Goal: Task Accomplishment & Management: Use online tool/utility

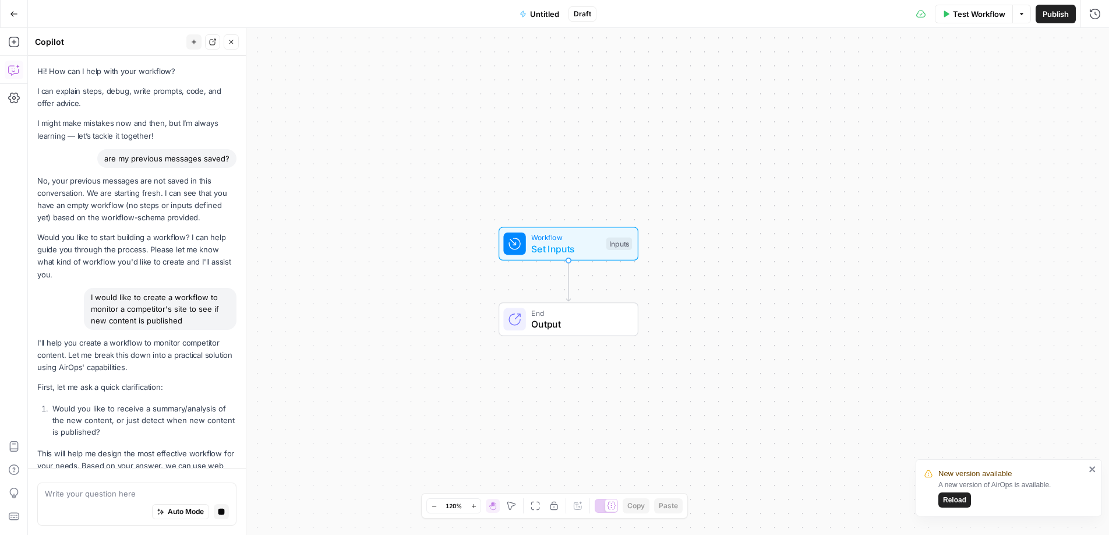
scroll to position [1426, 0]
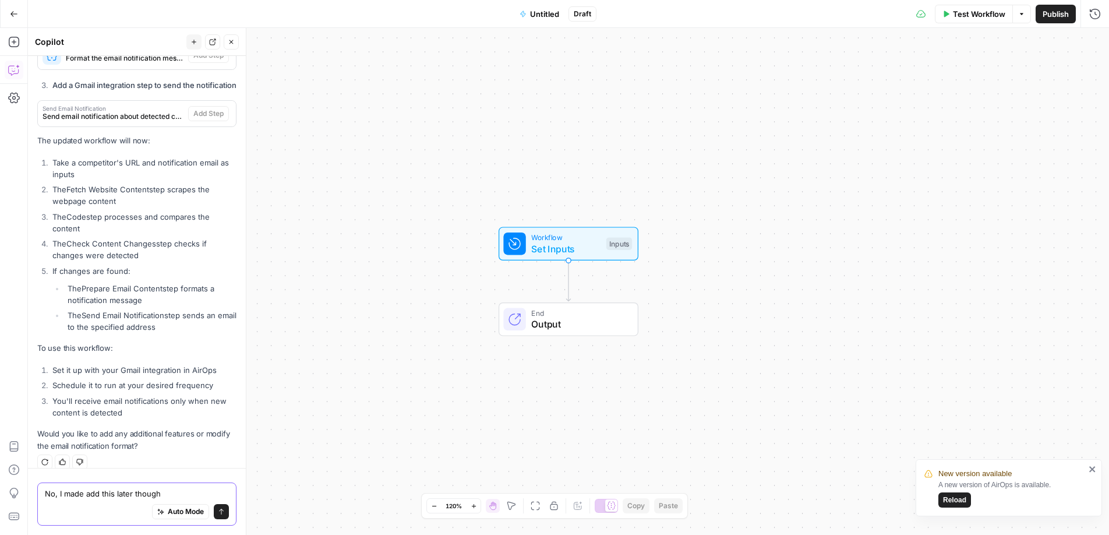
type textarea "No, I made add this later though."
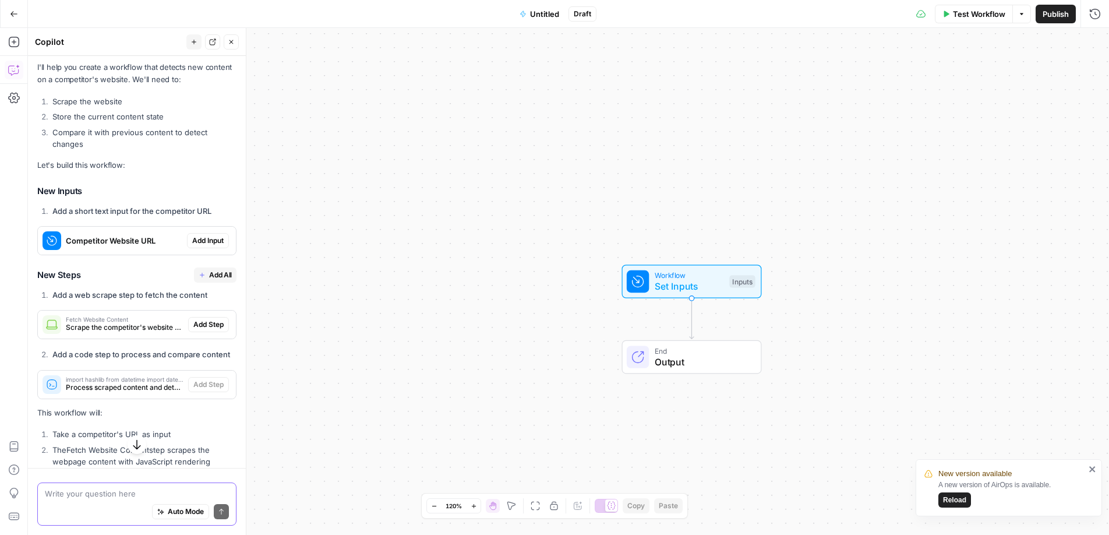
scroll to position [526, 0]
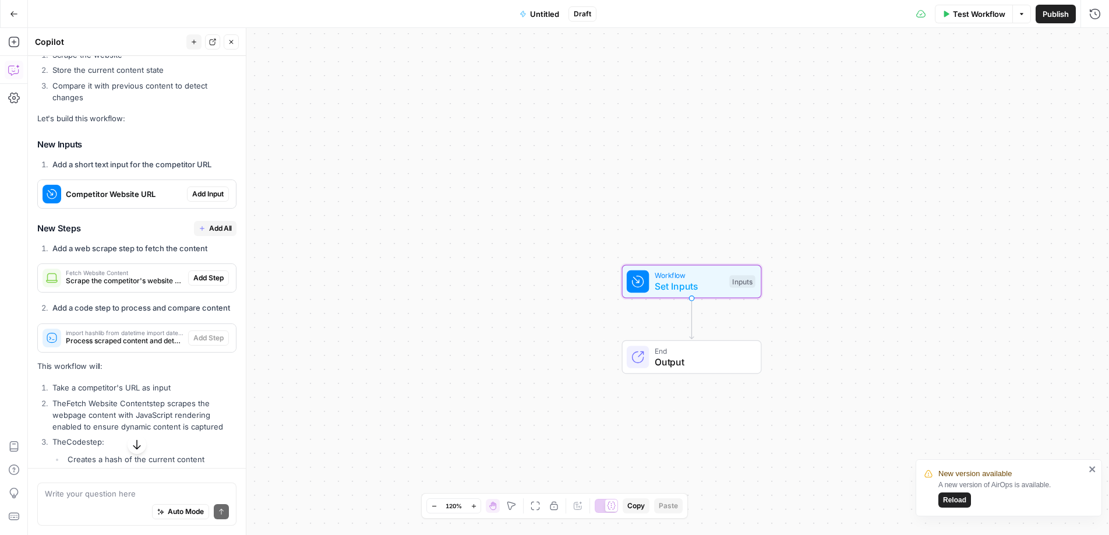
click at [209, 189] on span "Add Input" at bounding box center [207, 194] width 31 height 10
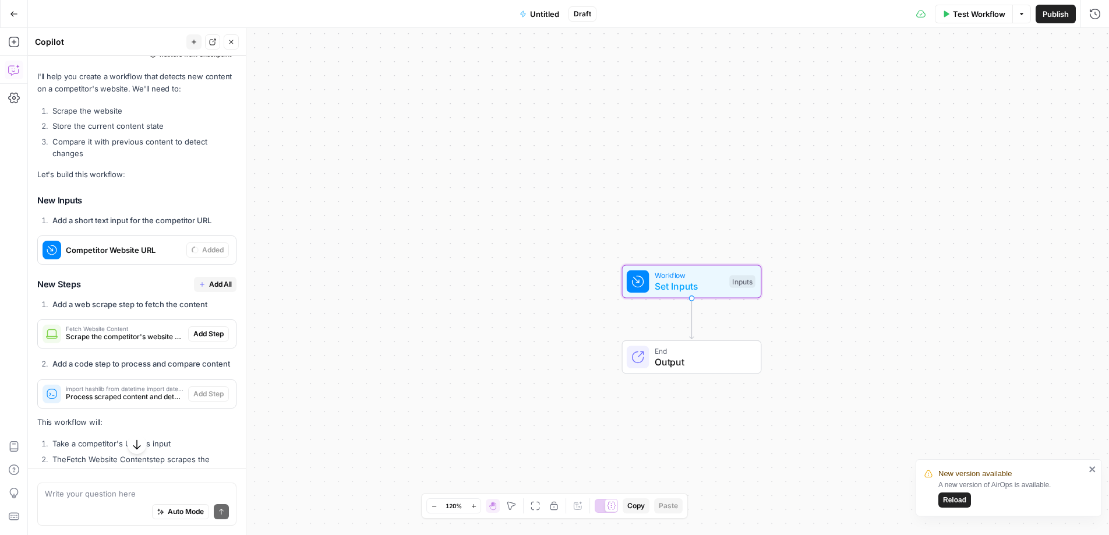
scroll to position [582, 0]
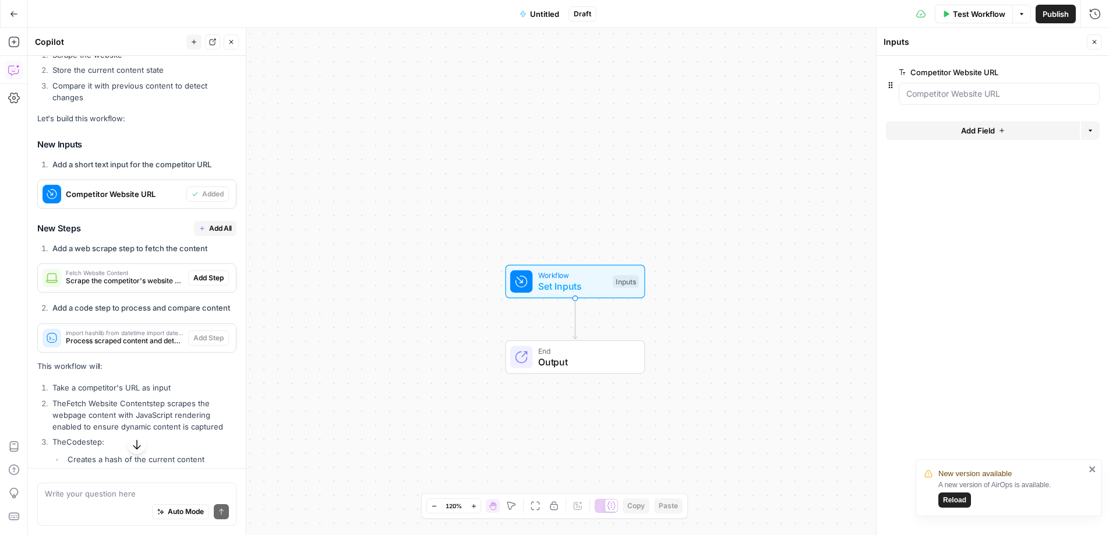
click at [213, 223] on span "Add All" at bounding box center [220, 228] width 23 height 10
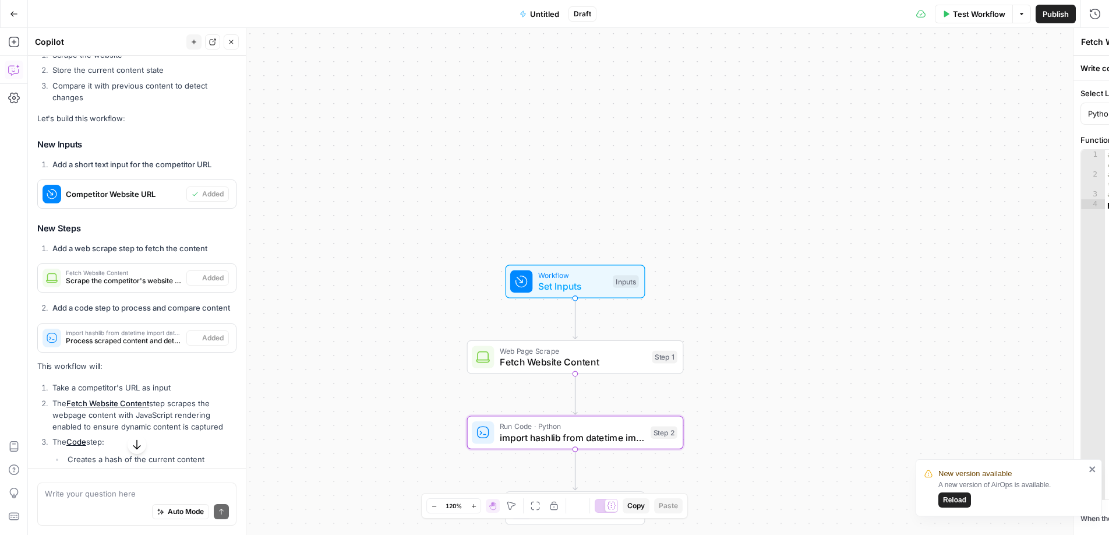
type textarea "import hashlib from datetime import datetime import json def get_content_hash(c…"
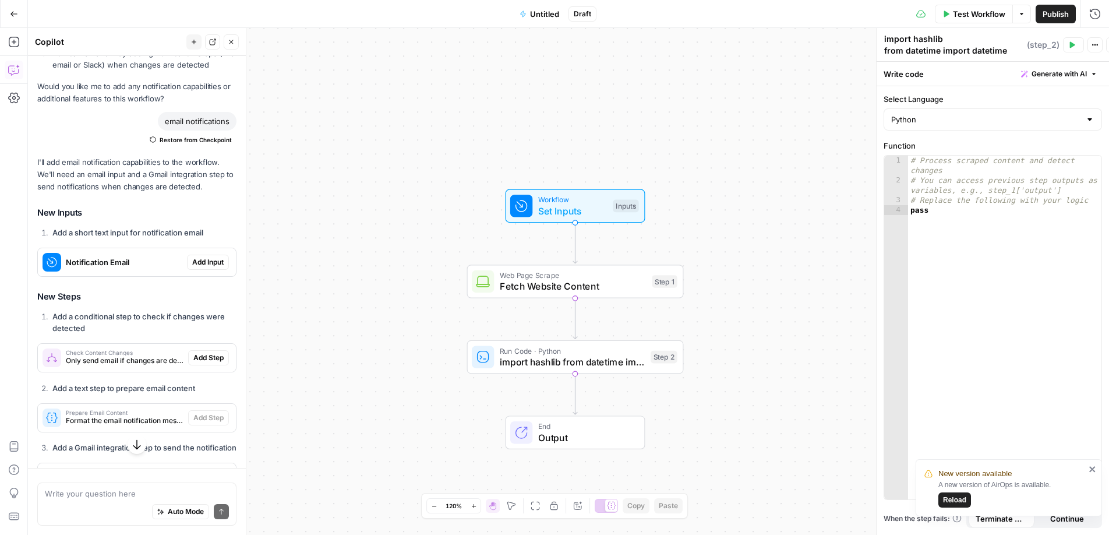
scroll to position [1137, 0]
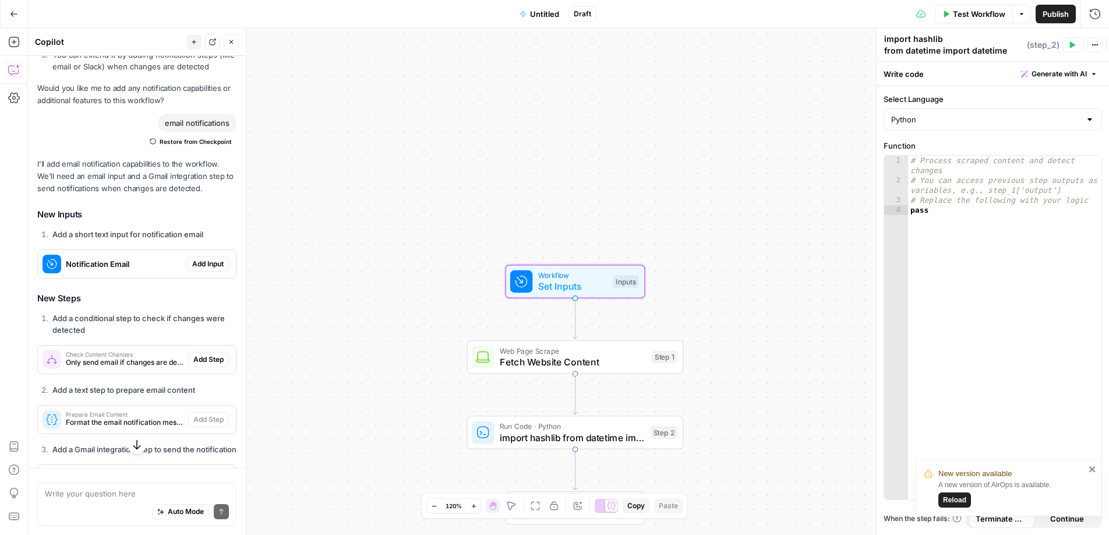
click at [214, 259] on span "Add Input" at bounding box center [207, 264] width 31 height 10
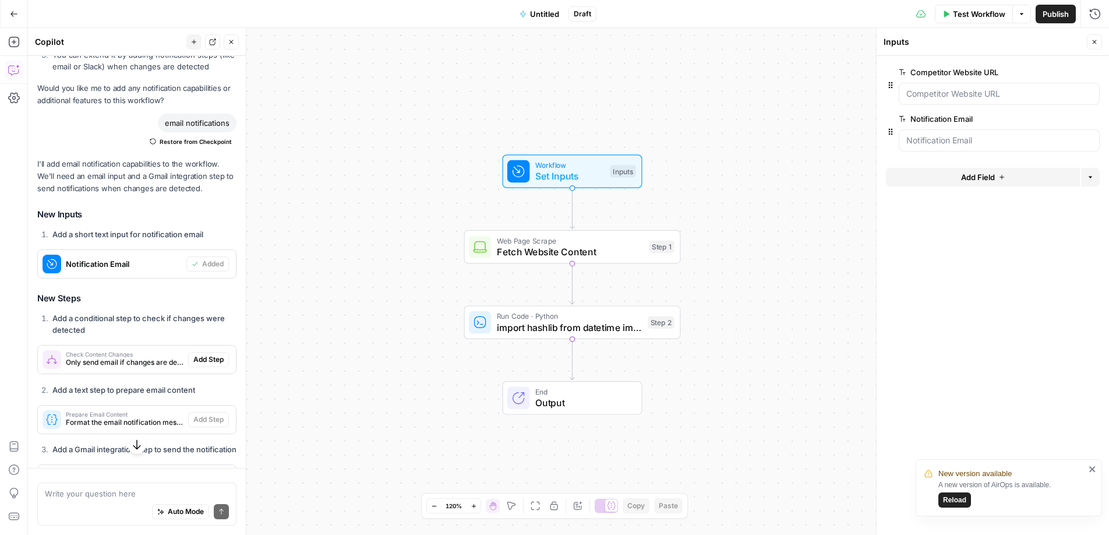
drag, startPoint x: 429, startPoint y: 333, endPoint x: 425, endPoint y: 222, distance: 110.8
click at [425, 222] on div "Workflow Set Inputs Inputs Web Page Scrape Fetch Website Content Step 1 Run Cod…" at bounding box center [568, 281] width 1081 height 507
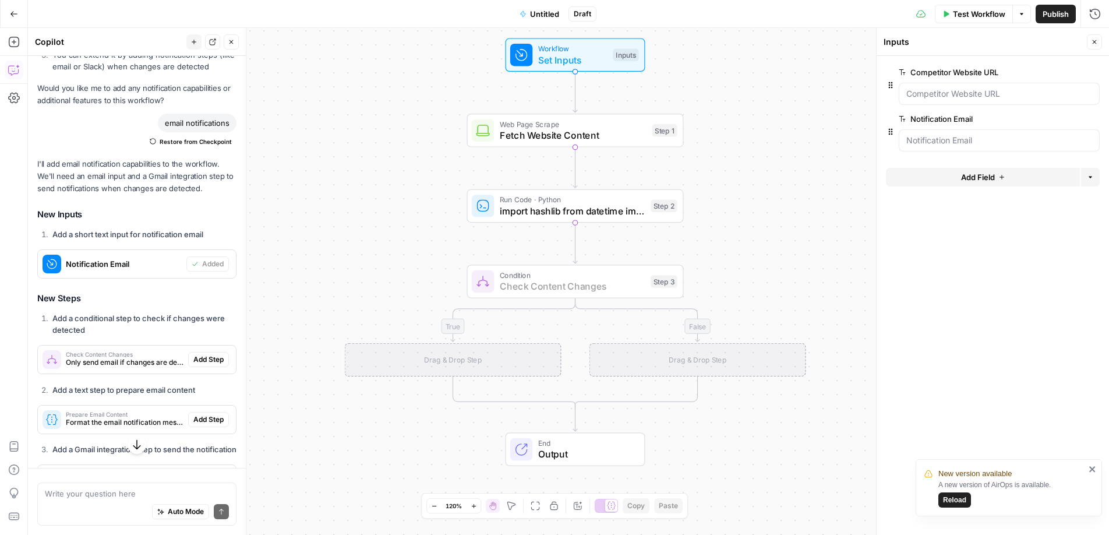
click at [213, 354] on span "Add Step" at bounding box center [208, 359] width 30 height 10
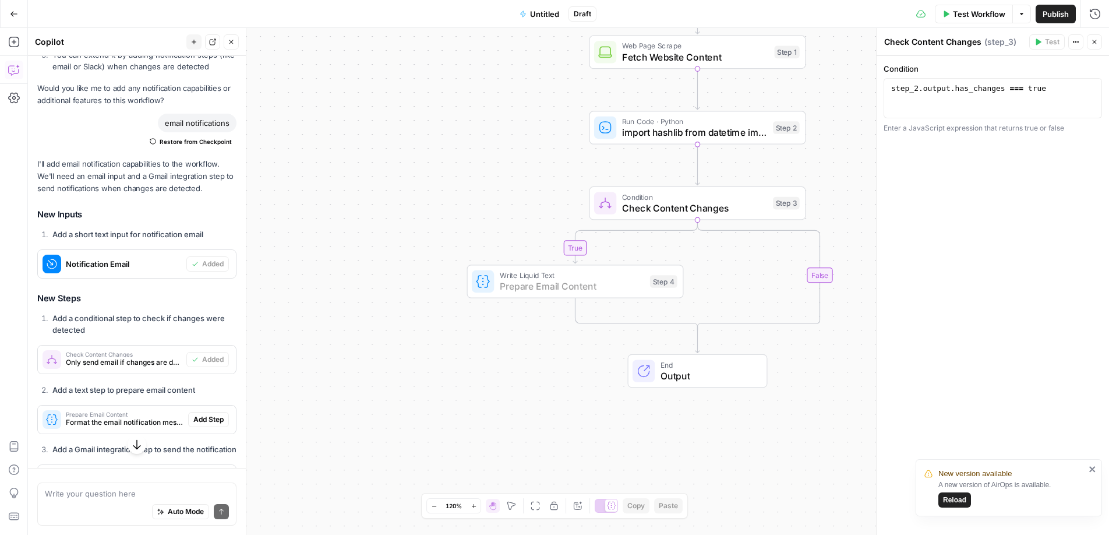
click at [210, 414] on span "Add Step" at bounding box center [208, 419] width 30 height 10
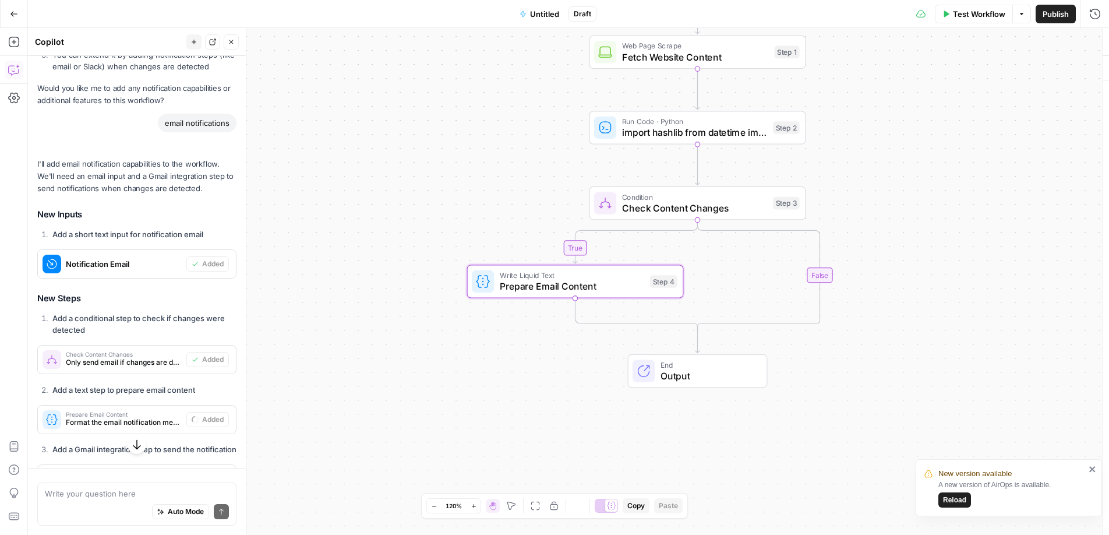
type textarea "Prepare Email Content"
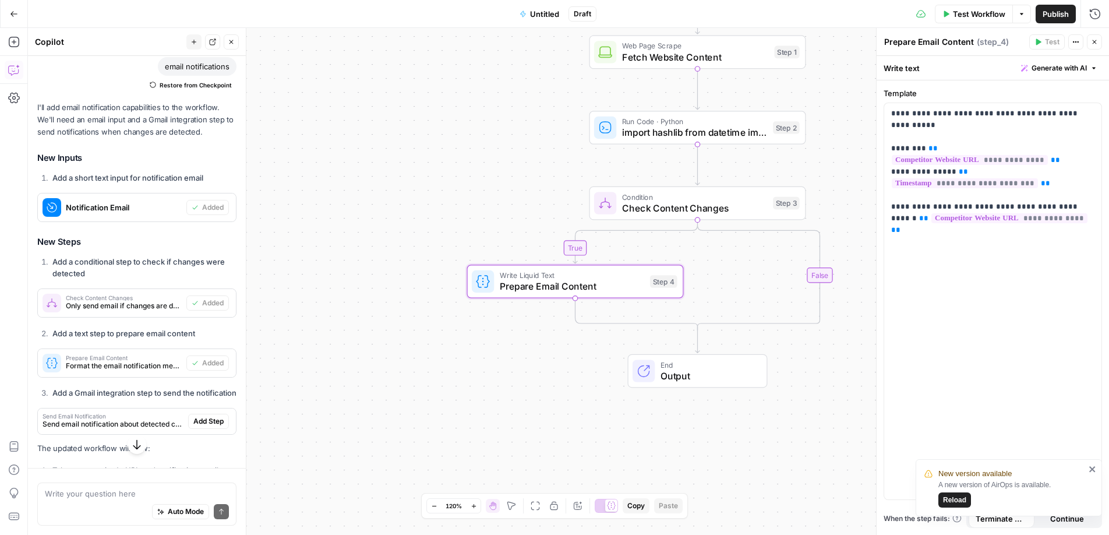
scroll to position [1207, 0]
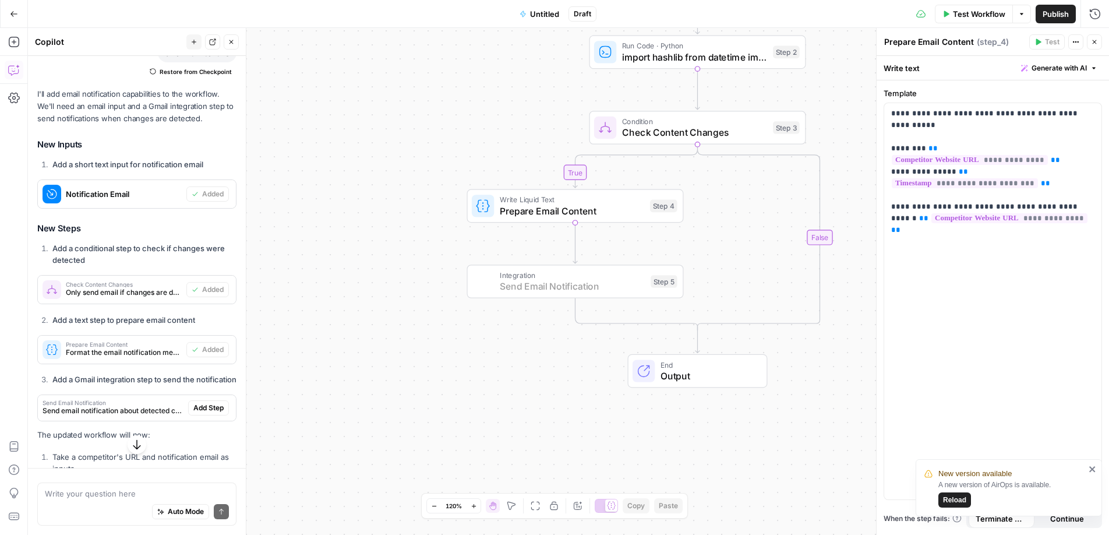
click at [208, 402] on span "Add Step" at bounding box center [208, 407] width 30 height 10
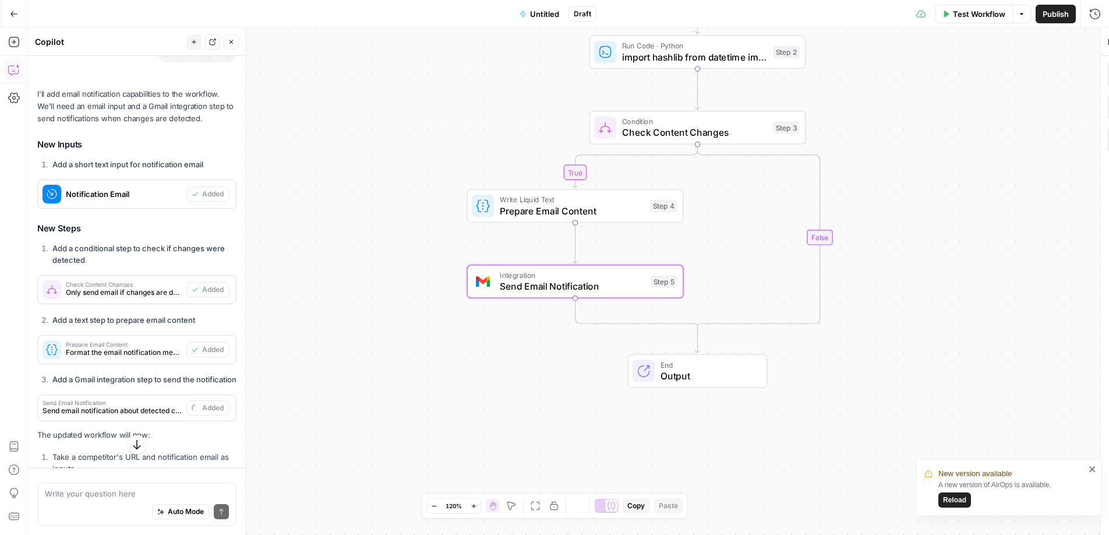
type textarea "Send Email Notification"
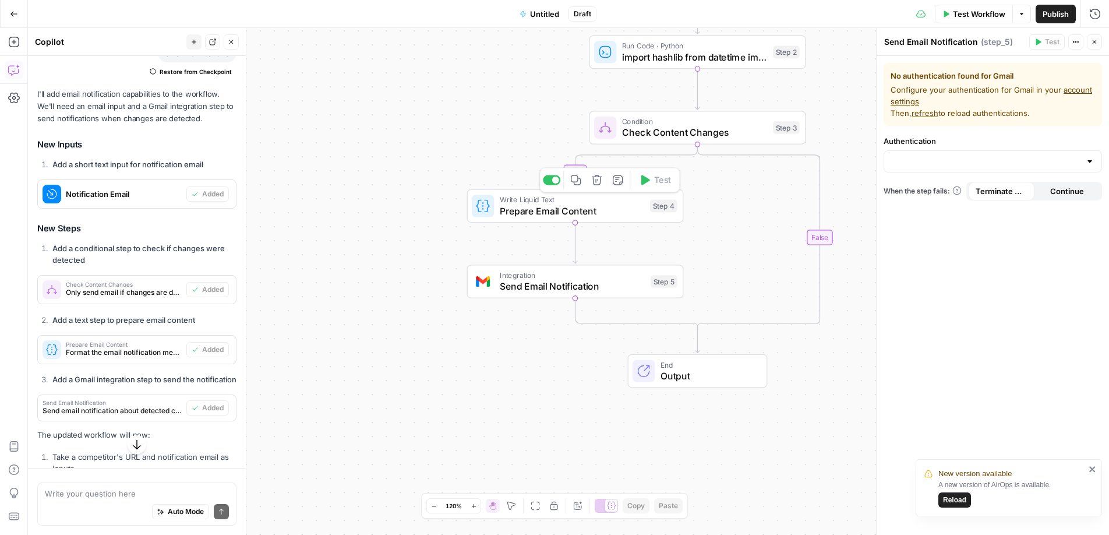
click at [599, 182] on icon "button" at bounding box center [597, 180] width 10 height 10
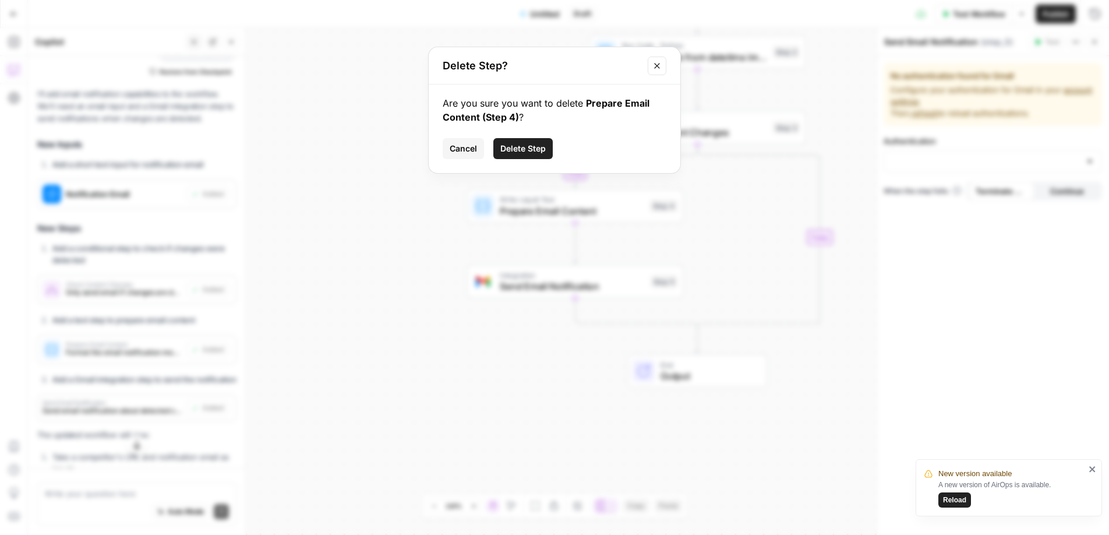
click at [529, 151] on span "Delete Step" at bounding box center [522, 149] width 45 height 12
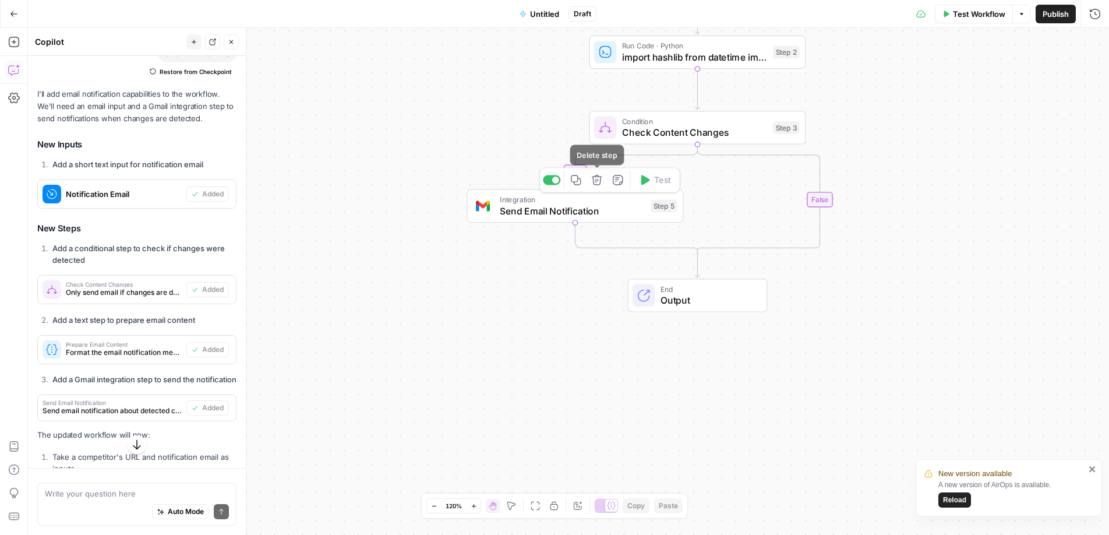
click at [596, 187] on button "Delete step" at bounding box center [597, 180] width 18 height 18
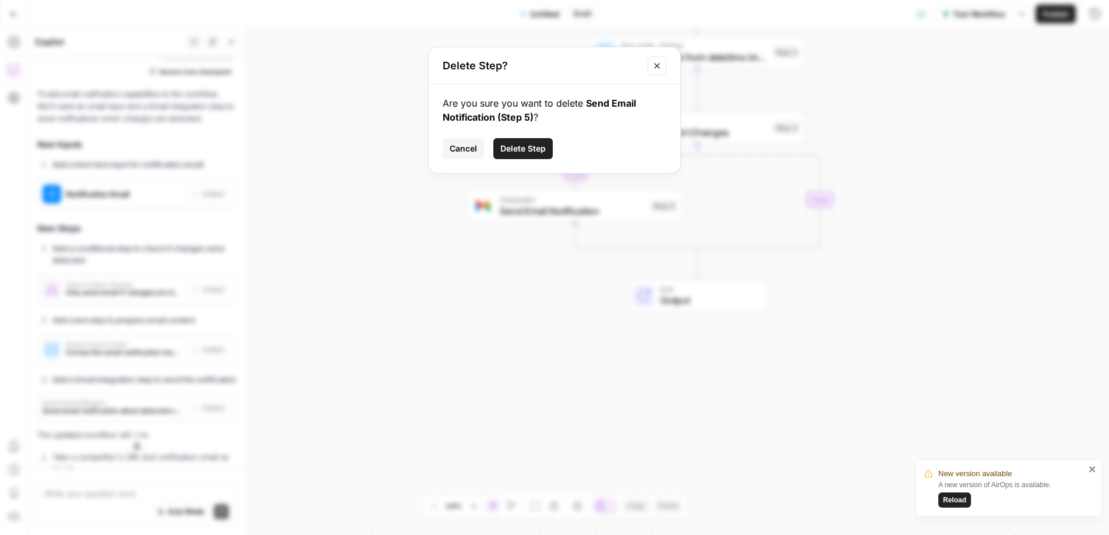
click at [530, 144] on span "Delete Step" at bounding box center [522, 149] width 45 height 12
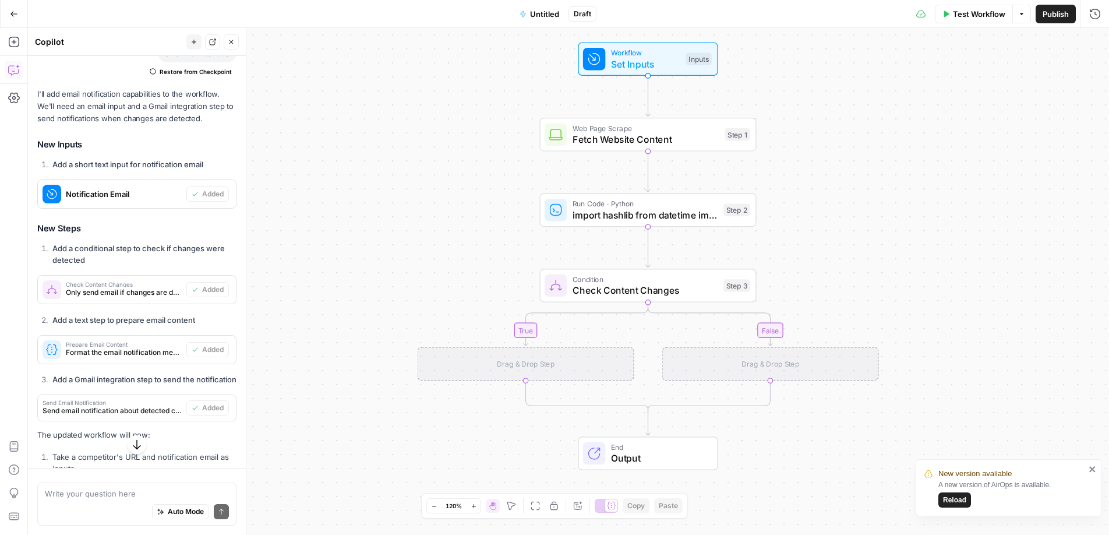
drag, startPoint x: 870, startPoint y: 289, endPoint x: 820, endPoint y: 447, distance: 165.4
click at [820, 447] on div "true false Workflow Set Inputs Inputs Web Page Scrape Fetch Website Content Ste…" at bounding box center [568, 281] width 1081 height 507
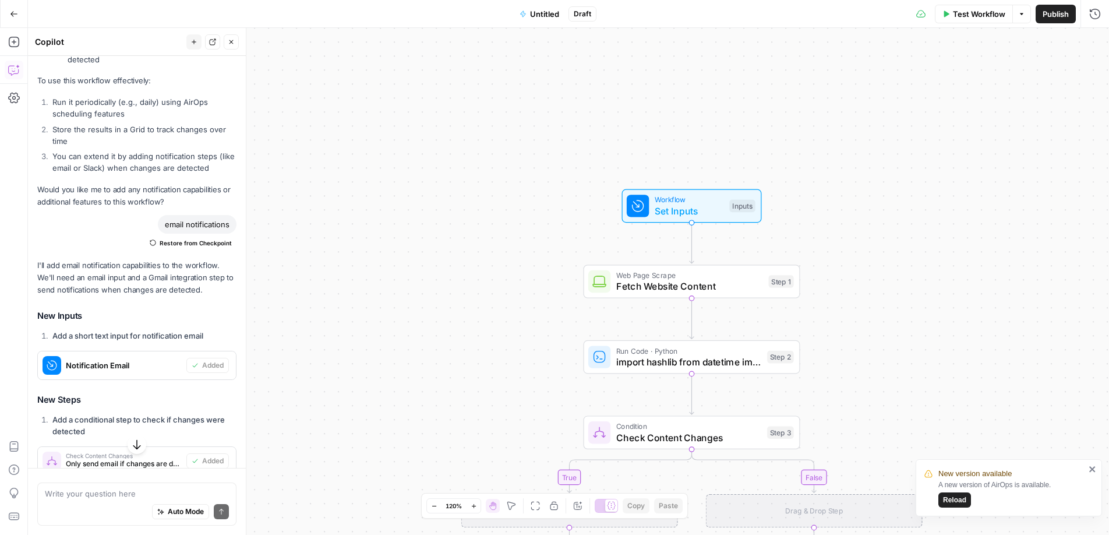
scroll to position [1119, 0]
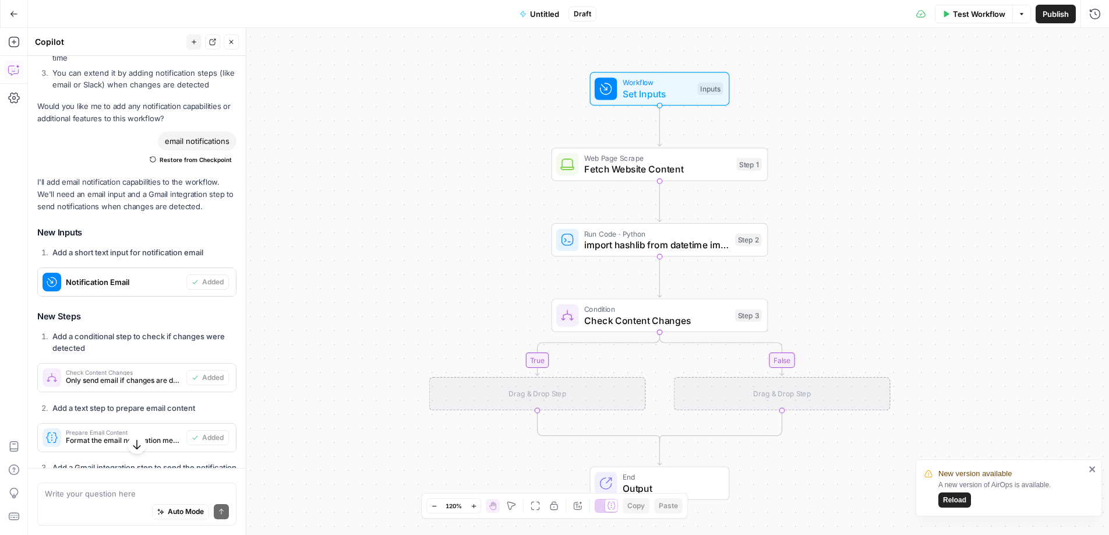
drag, startPoint x: 446, startPoint y: 389, endPoint x: 400, endPoint y: 252, distance: 144.4
click at [400, 252] on div "true false Workflow Set Inputs Inputs Web Page Scrape Fetch Website Content Ste…" at bounding box center [568, 281] width 1081 height 507
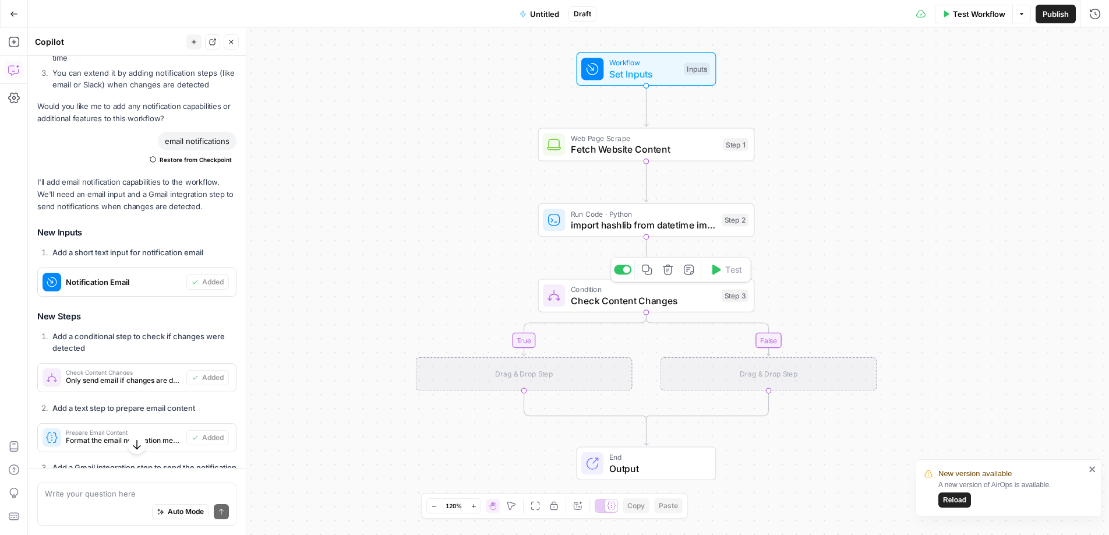
click at [666, 269] on icon "button" at bounding box center [668, 269] width 10 height 10
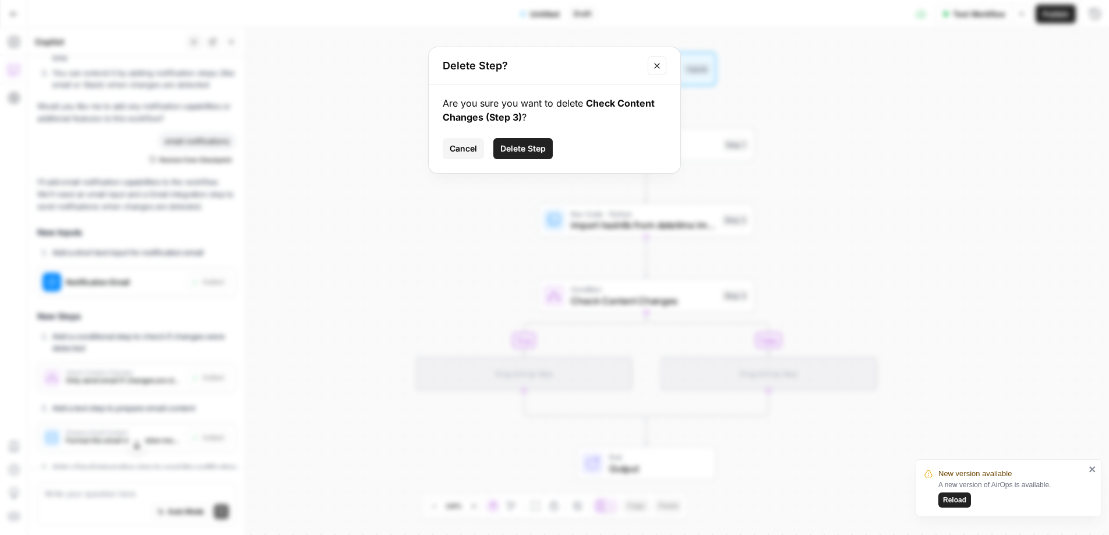
click at [501, 156] on button "Delete Step" at bounding box center [522, 148] width 59 height 21
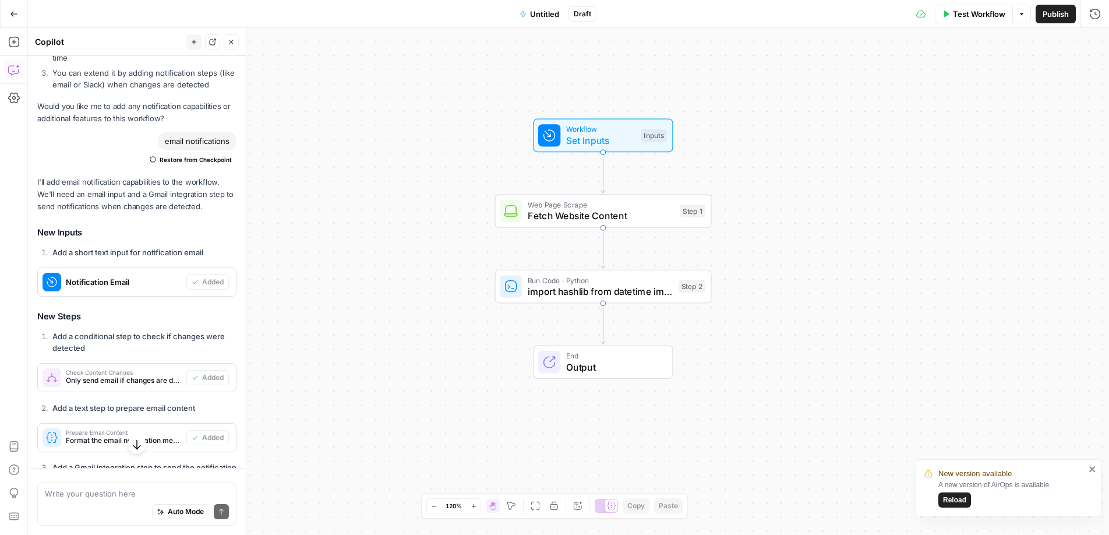
drag, startPoint x: 410, startPoint y: 273, endPoint x: 372, endPoint y: 358, distance: 93.9
click at [372, 358] on div "Workflow Set Inputs Inputs Web Page Scrape Fetch Website Content Step 1 Run Cod…" at bounding box center [568, 281] width 1081 height 507
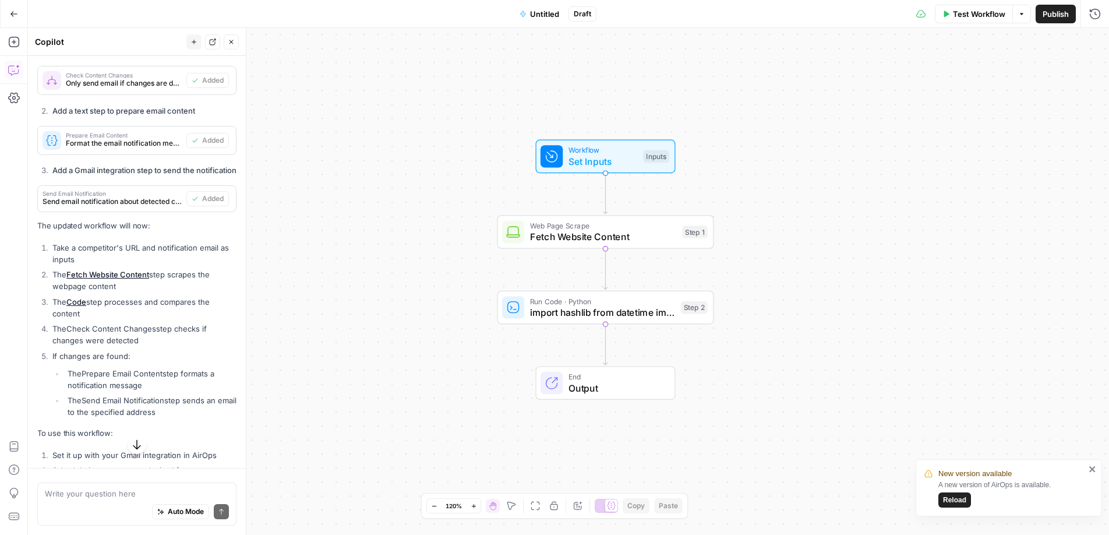
scroll to position [1471, 0]
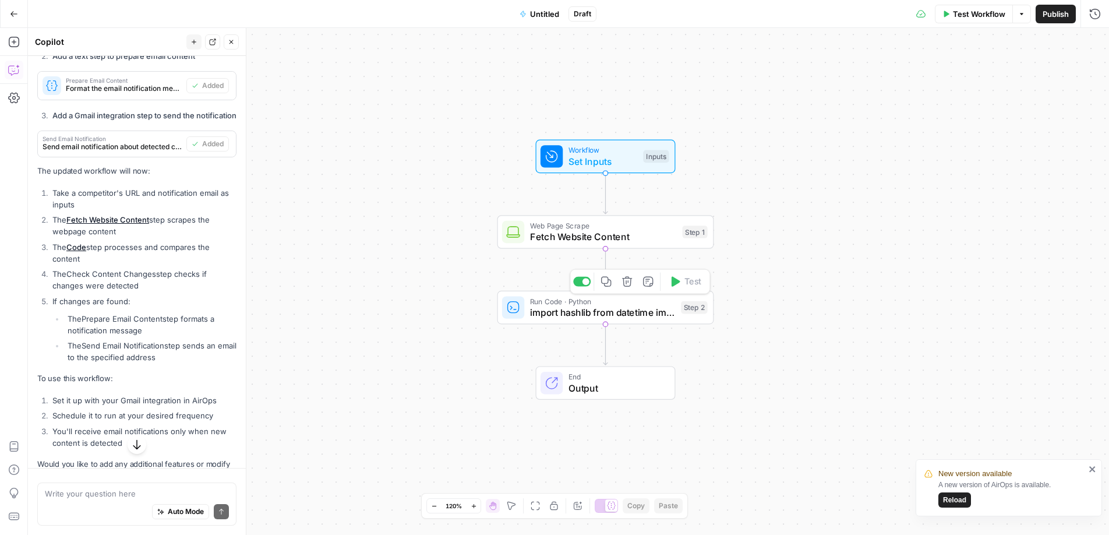
click at [540, 309] on span "import hashlib from datetime import datetime import json def get_content_hash(c…" at bounding box center [603, 312] width 146 height 14
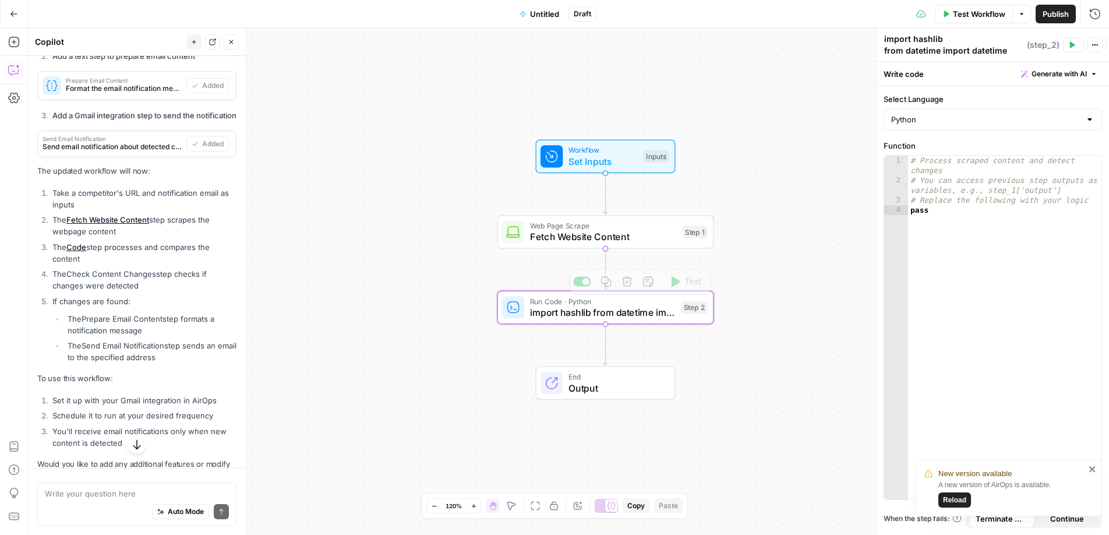
click at [600, 232] on span "Fetch Website Content" at bounding box center [603, 236] width 147 height 14
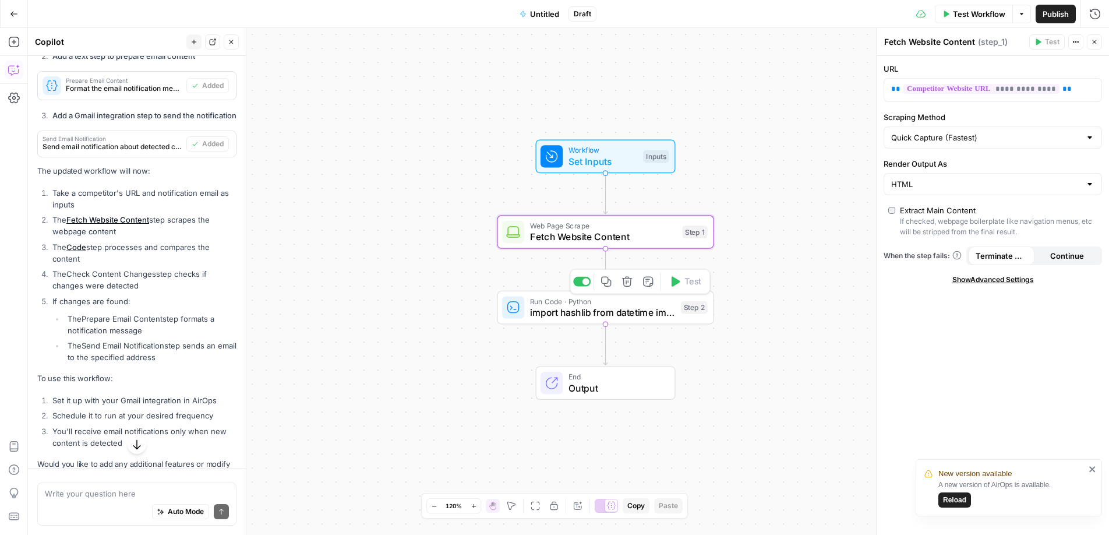
click at [585, 305] on span "import hashlib from datetime import datetime import json def get_content_hash(c…" at bounding box center [603, 312] width 146 height 14
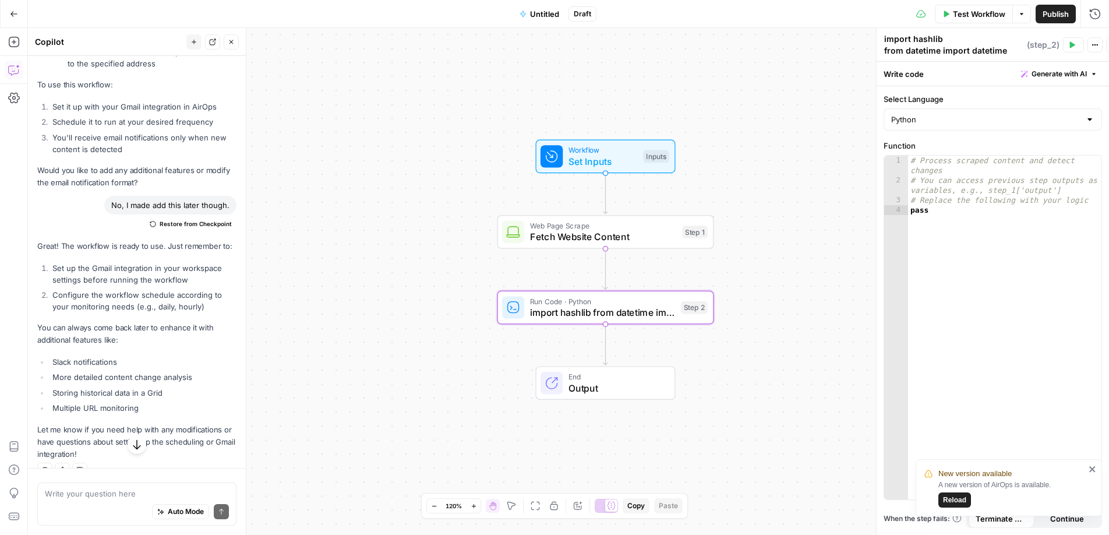
scroll to position [1772, 0]
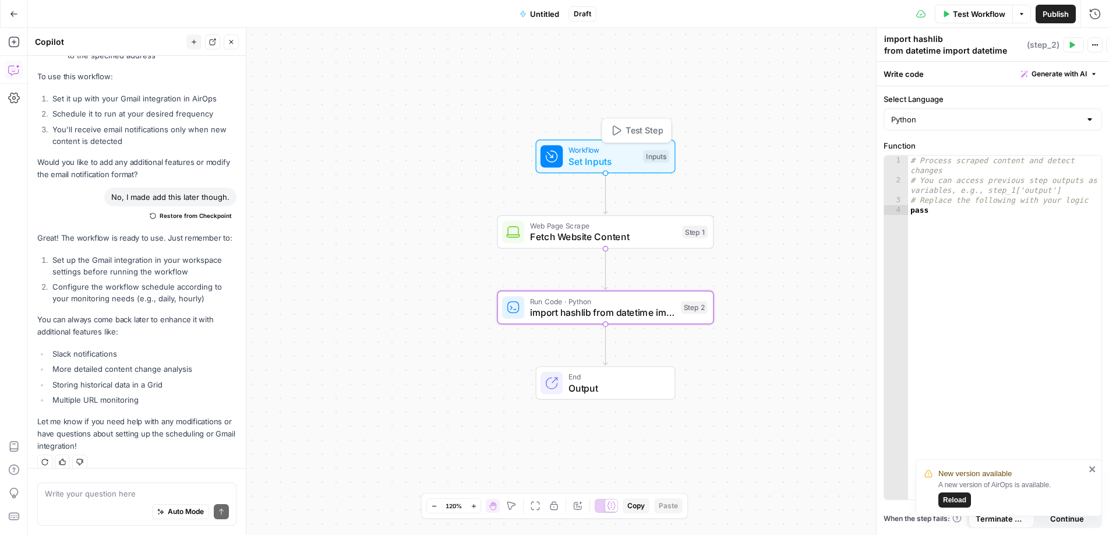
click at [595, 160] on span "Set Inputs" at bounding box center [602, 161] width 69 height 14
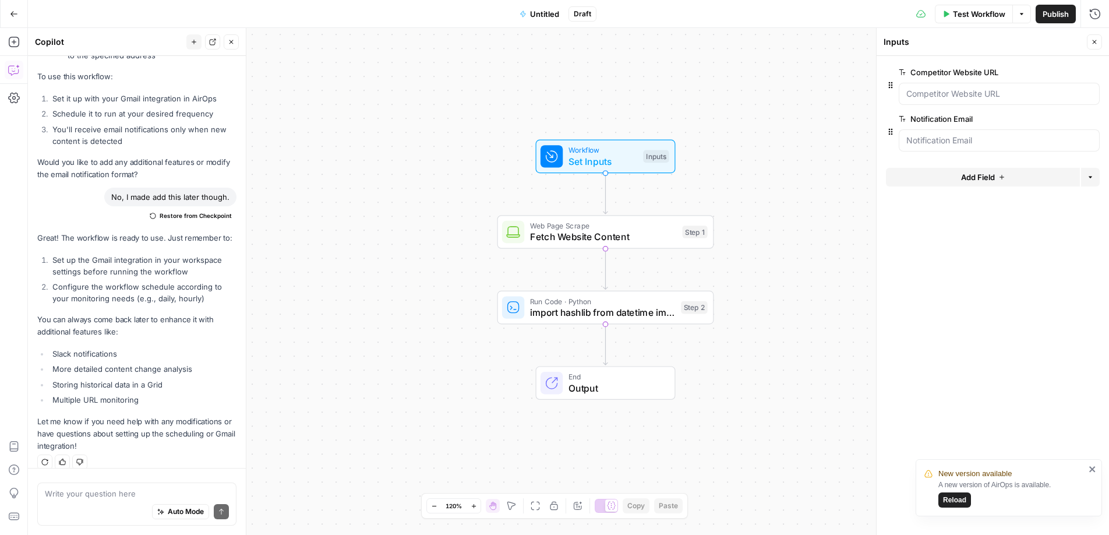
click at [1094, 120] on icon "button" at bounding box center [1093, 119] width 6 height 6
click at [957, 102] on div at bounding box center [999, 94] width 201 height 22
click at [954, 99] on URL "Competitor Website URL" at bounding box center [999, 94] width 186 height 12
click at [938, 96] on URL "Competitor Website URL" at bounding box center [999, 94] width 186 height 12
click at [924, 93] on URL "Competitor Website URL" at bounding box center [999, 94] width 186 height 12
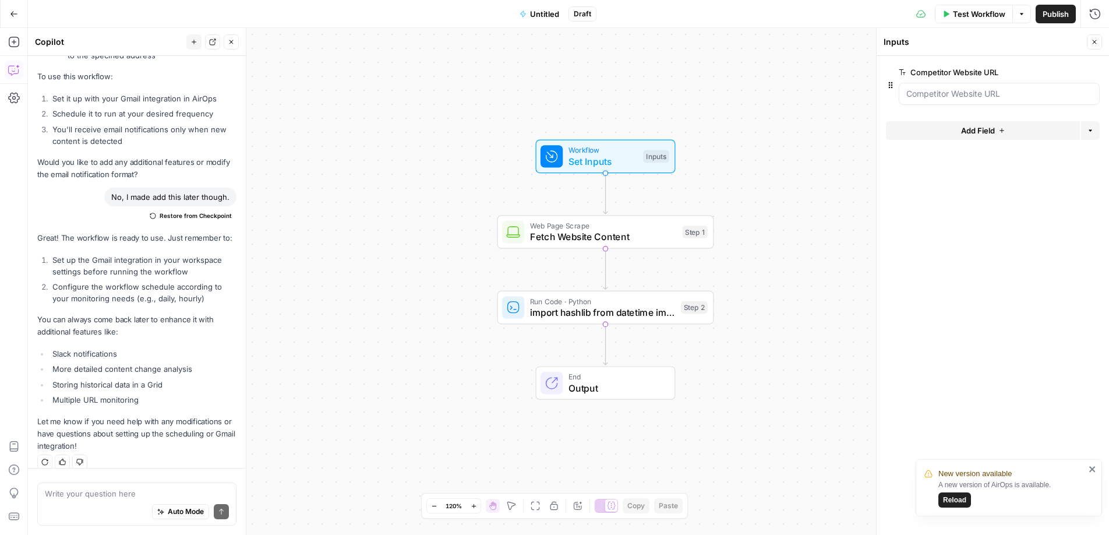
click at [970, 18] on span "Test Workflow" at bounding box center [979, 14] width 52 height 12
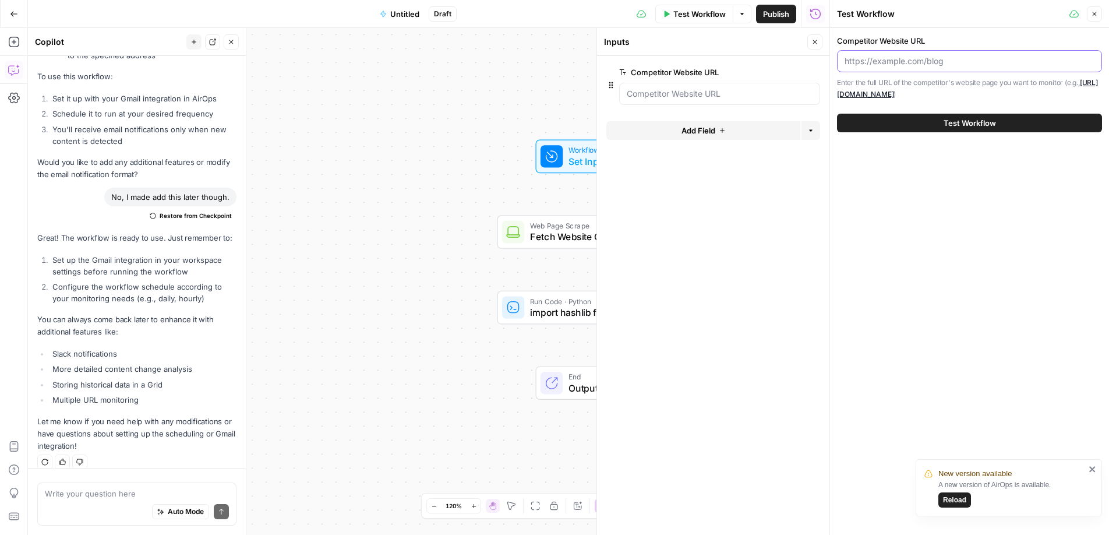
click at [888, 59] on input "Competitor Website URL" at bounding box center [970, 61] width 250 height 12
paste input "[URL][DOMAIN_NAME]"
type input "[URL][DOMAIN_NAME]"
click at [964, 114] on button "Test Workflow" at bounding box center [969, 123] width 265 height 19
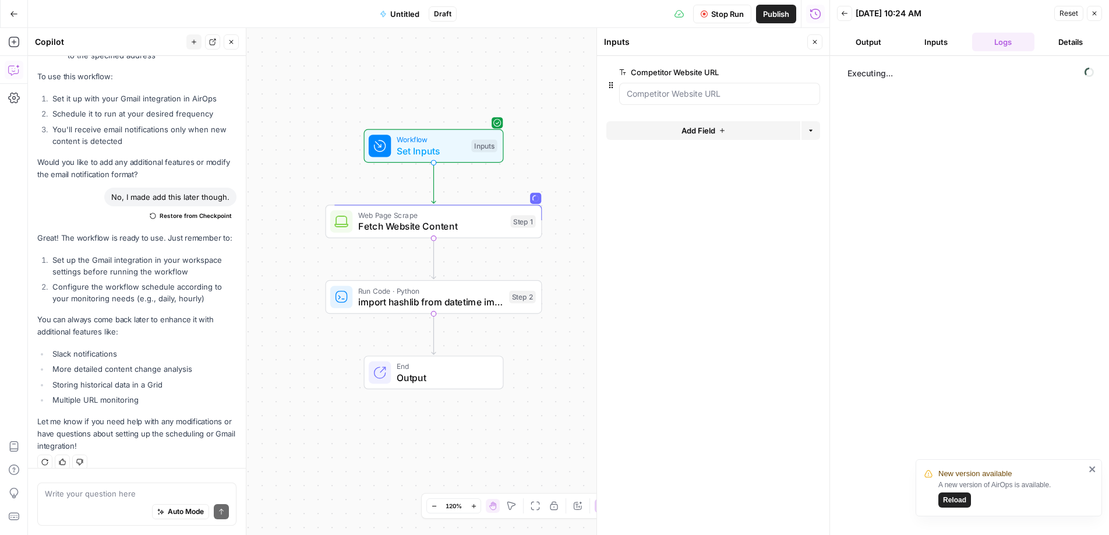
drag, startPoint x: 467, startPoint y: 144, endPoint x: 295, endPoint y: 134, distance: 172.1
click at [295, 134] on div "Workflow Set Inputs Inputs Web Page Scrape Fetch Website Content Step 1 Run Cod…" at bounding box center [428, 281] width 801 height 507
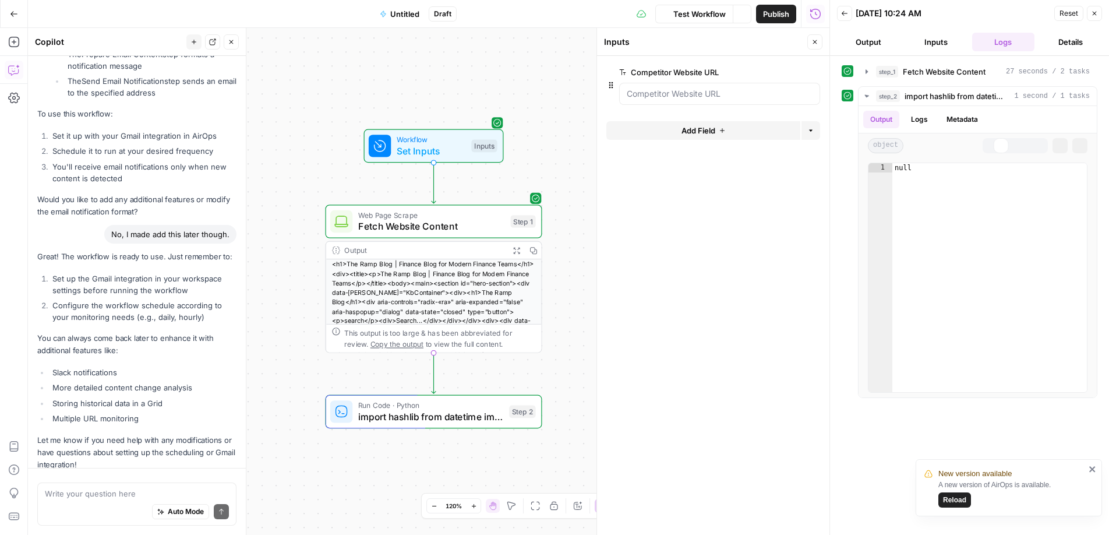
scroll to position [1772, 0]
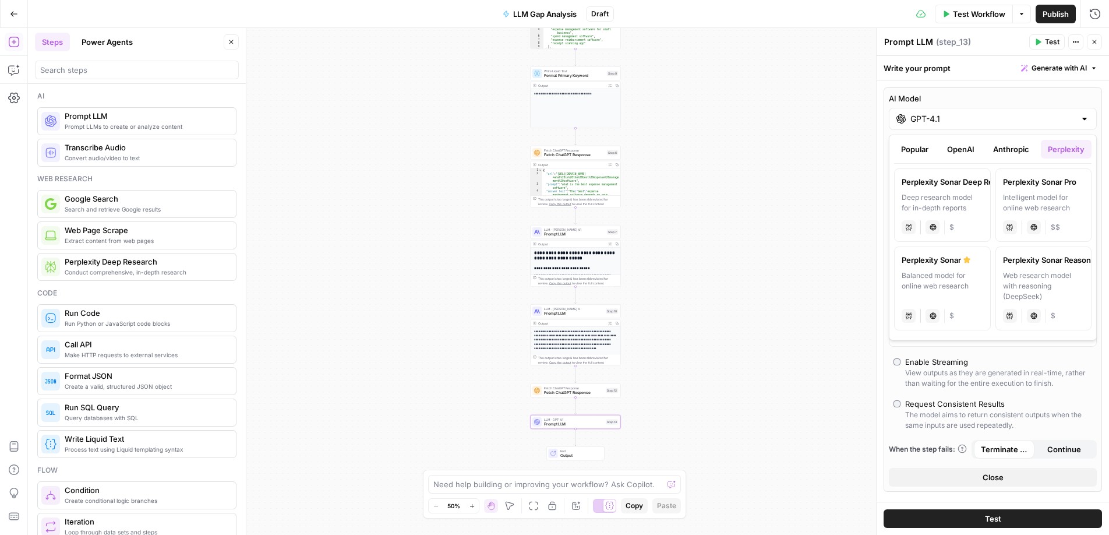
click at [542, 340] on p "**********" at bounding box center [575, 340] width 83 height 22
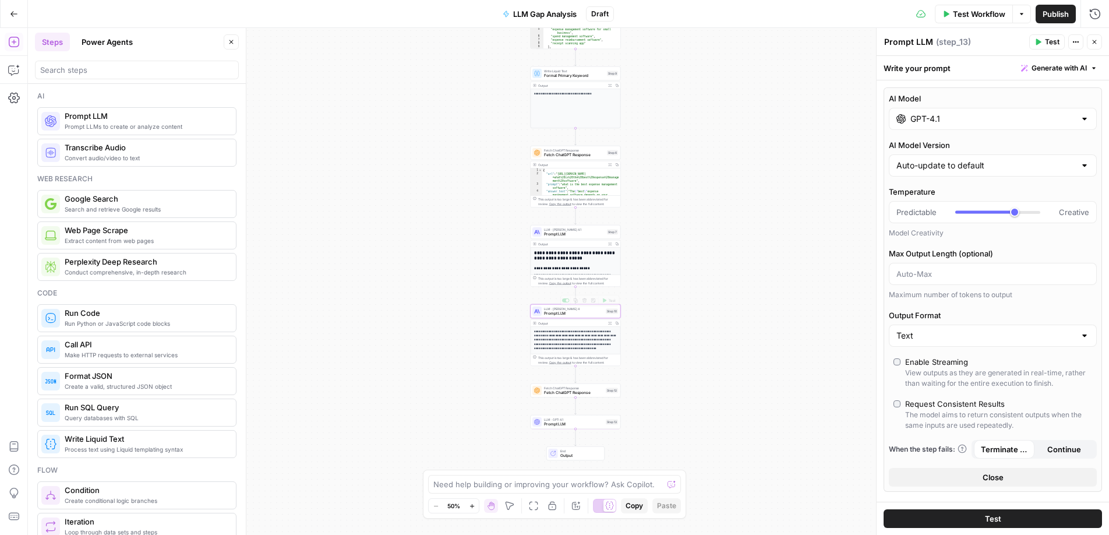
click at [559, 341] on p "**********" at bounding box center [575, 340] width 83 height 22
click at [572, 421] on span "Prompt LLM" at bounding box center [573, 424] width 59 height 6
click at [687, 383] on div "**********" at bounding box center [568, 281] width 1081 height 507
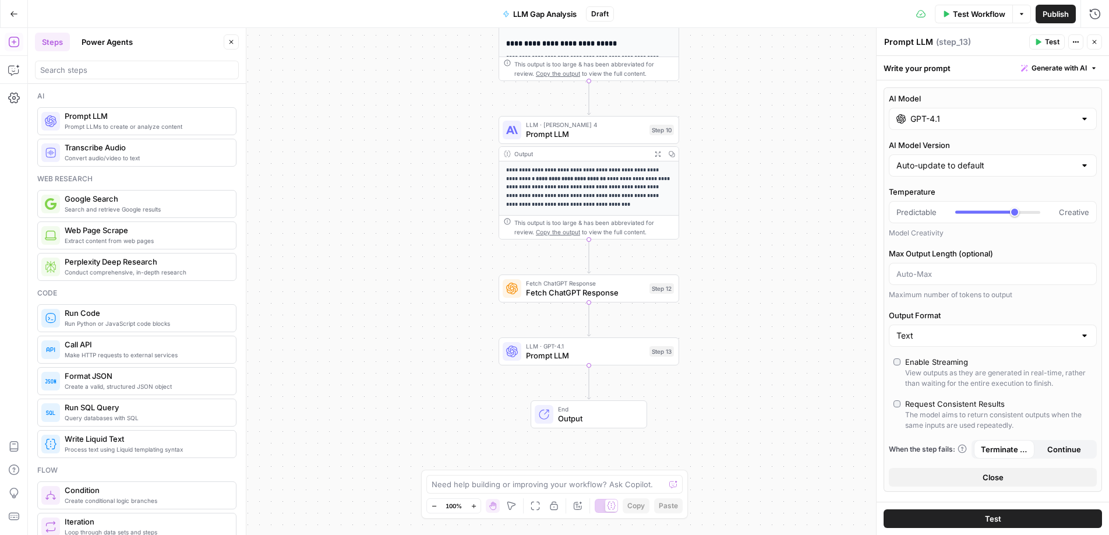
drag, startPoint x: 598, startPoint y: 424, endPoint x: 723, endPoint y: 317, distance: 164.4
click at [723, 317] on div "**********" at bounding box center [568, 281] width 1081 height 507
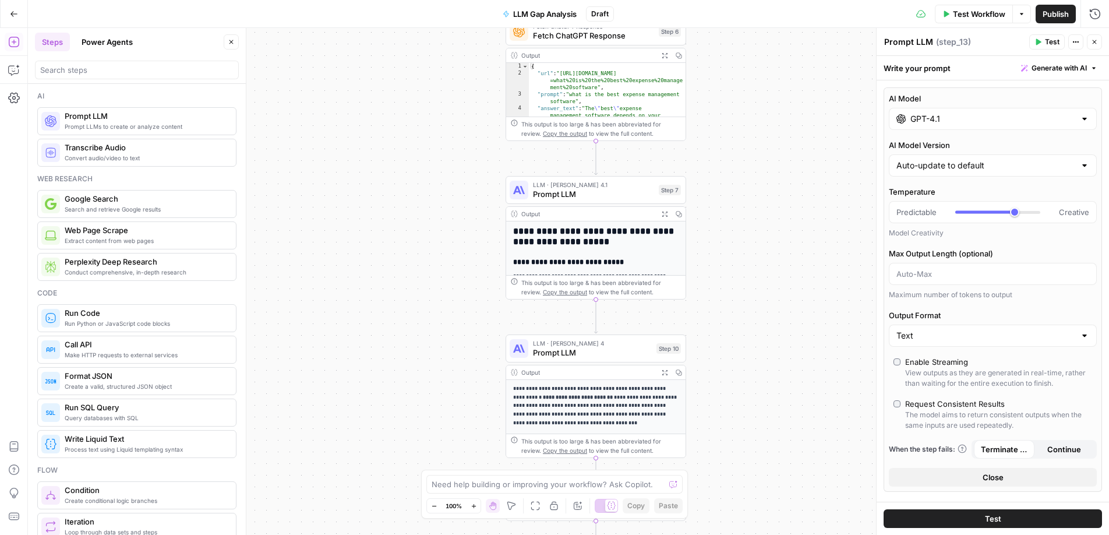
drag, startPoint x: 757, startPoint y: 147, endPoint x: 765, endPoint y: 374, distance: 226.7
click at [765, 376] on div "**********" at bounding box center [568, 281] width 1081 height 507
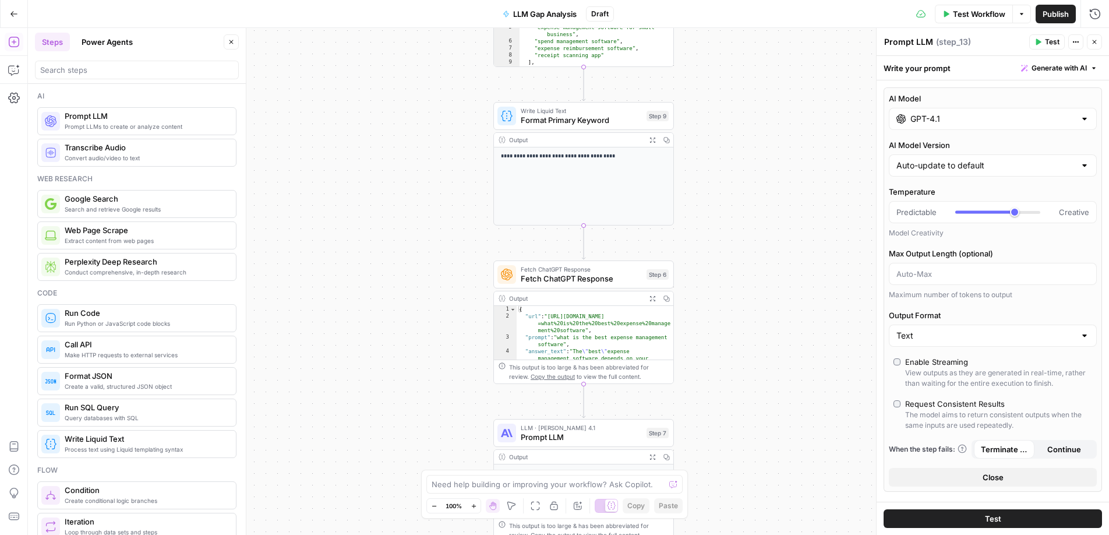
drag, startPoint x: 746, startPoint y: 211, endPoint x: 732, endPoint y: 447, distance: 236.3
click at [732, 448] on div "**********" at bounding box center [568, 281] width 1081 height 507
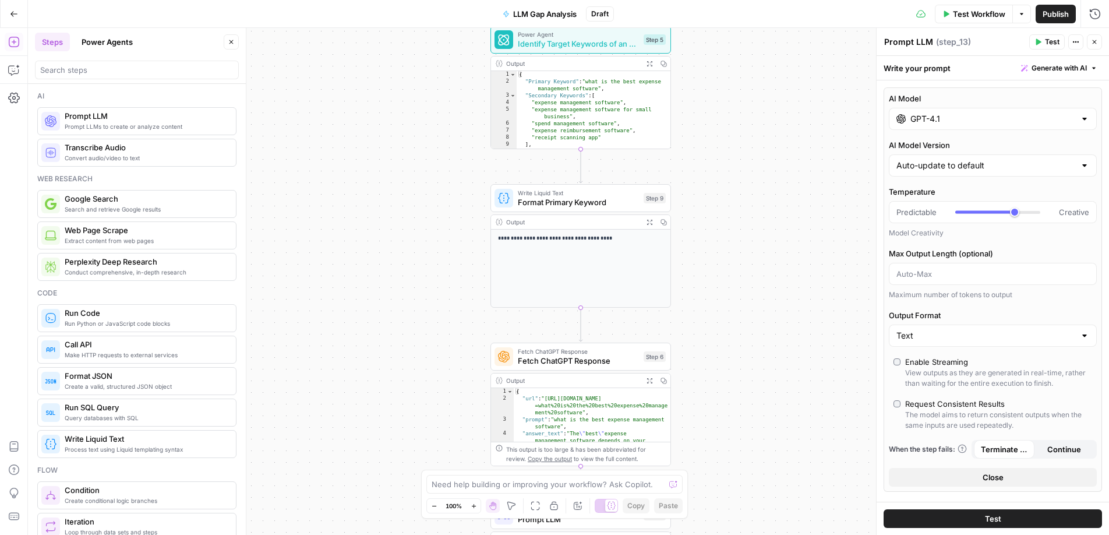
drag, startPoint x: 751, startPoint y: 226, endPoint x: 749, endPoint y: 304, distance: 78.1
click at [749, 304] on div "**********" at bounding box center [568, 281] width 1081 height 507
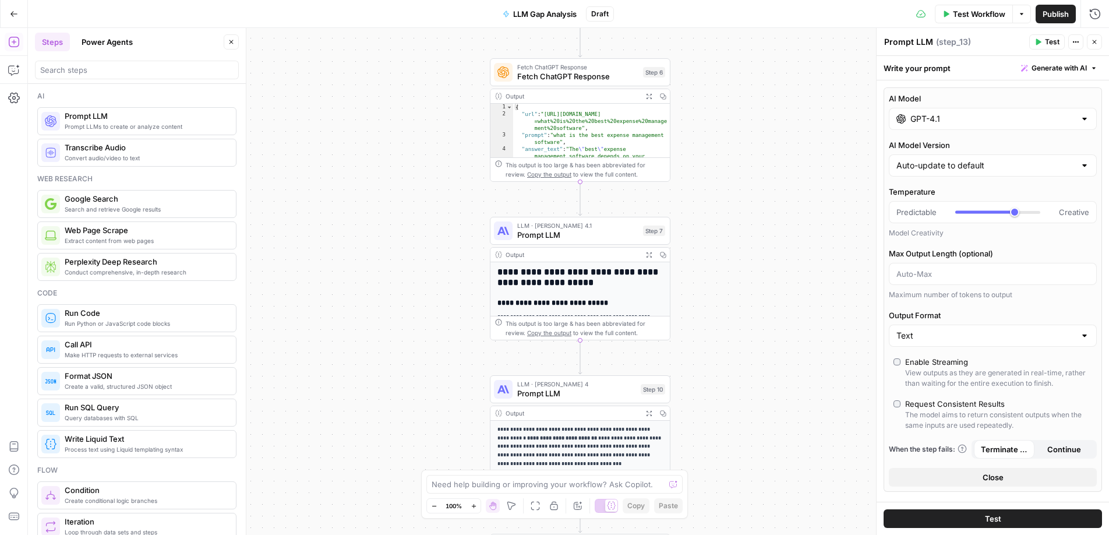
drag, startPoint x: 748, startPoint y: 326, endPoint x: 748, endPoint y: 38, distance: 287.7
click at [748, 37] on div "**********" at bounding box center [568, 281] width 1081 height 507
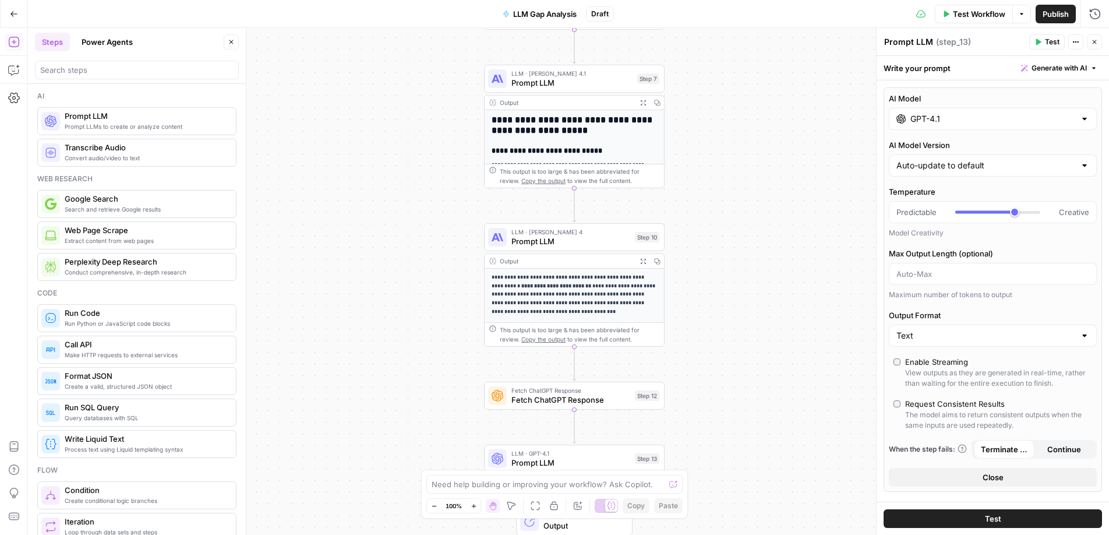
drag, startPoint x: 736, startPoint y: 273, endPoint x: 729, endPoint y: 121, distance: 152.1
click at [729, 121] on div "**********" at bounding box center [568, 281] width 1081 height 507
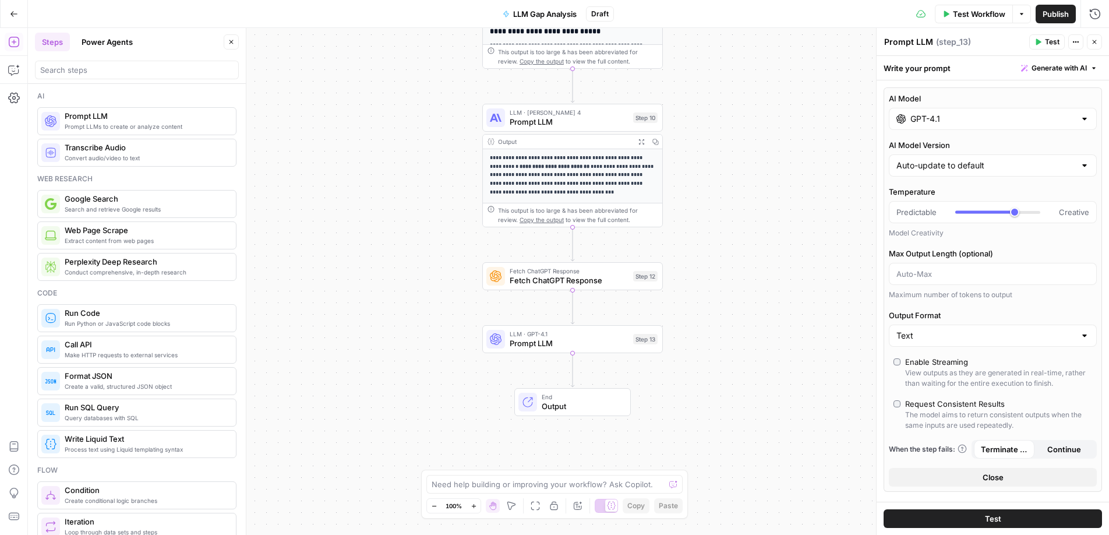
drag, startPoint x: 749, startPoint y: 315, endPoint x: 748, endPoint y: 198, distance: 116.5
click at [748, 198] on div "**********" at bounding box center [568, 281] width 1081 height 507
click at [578, 280] on span "Fetch ChatGPT Response" at bounding box center [569, 283] width 119 height 12
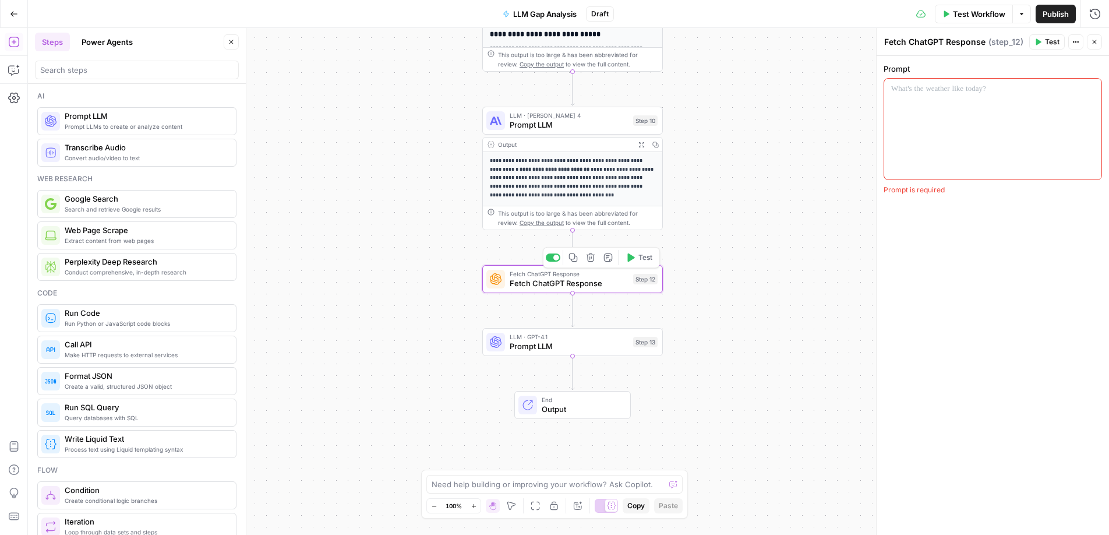
click at [591, 259] on icon "button" at bounding box center [590, 257] width 9 height 9
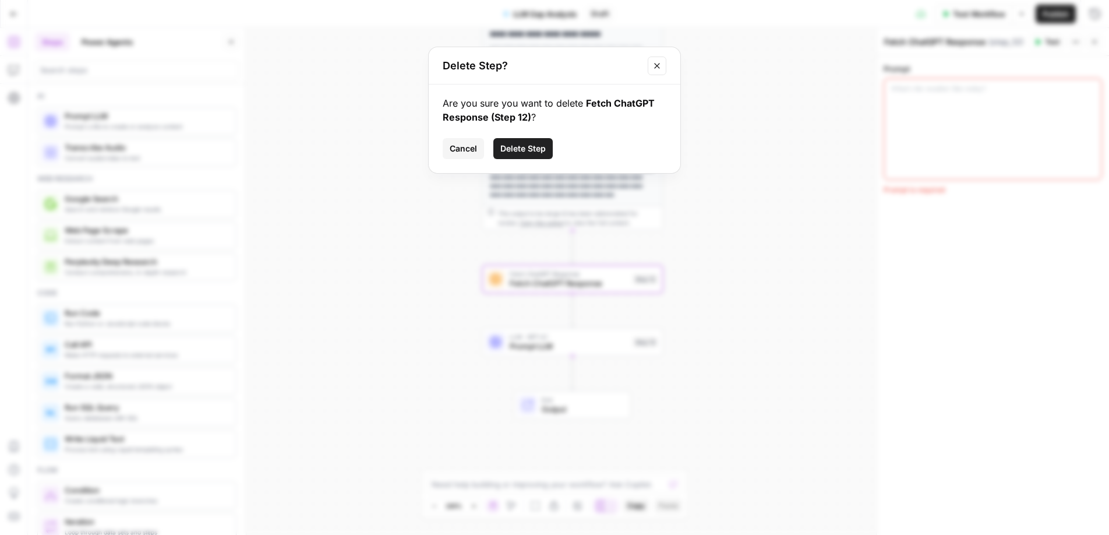
click at [529, 146] on span "Delete Step" at bounding box center [522, 149] width 45 height 12
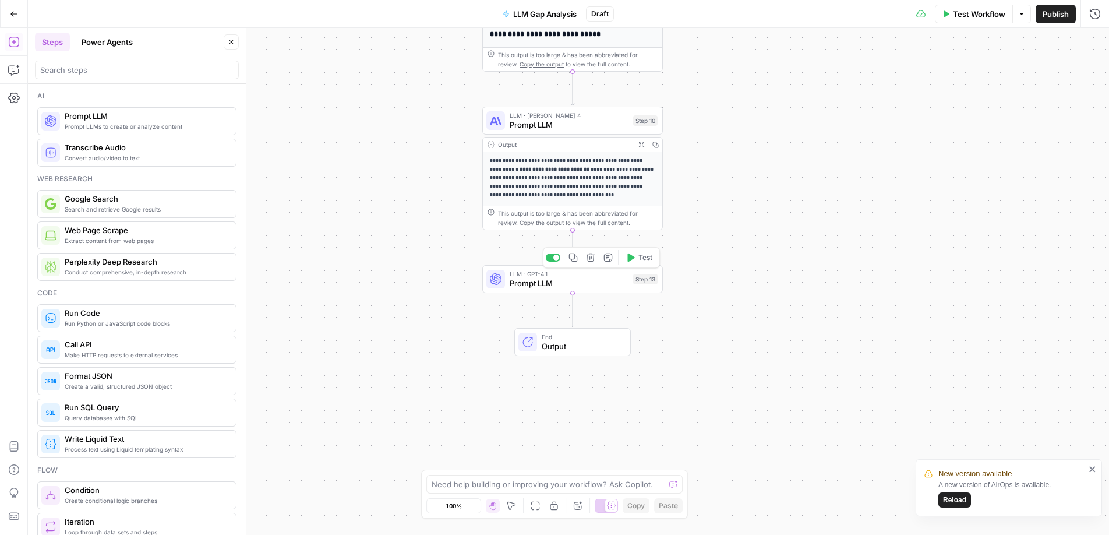
click at [591, 255] on icon "button" at bounding box center [590, 257] width 9 height 9
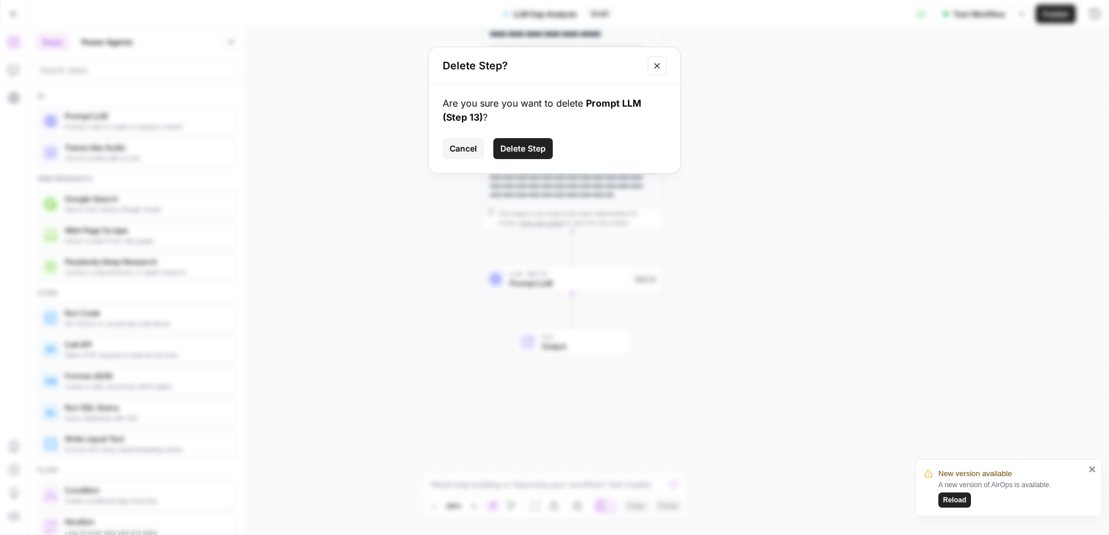
click at [528, 145] on span "Delete Step" at bounding box center [522, 149] width 45 height 12
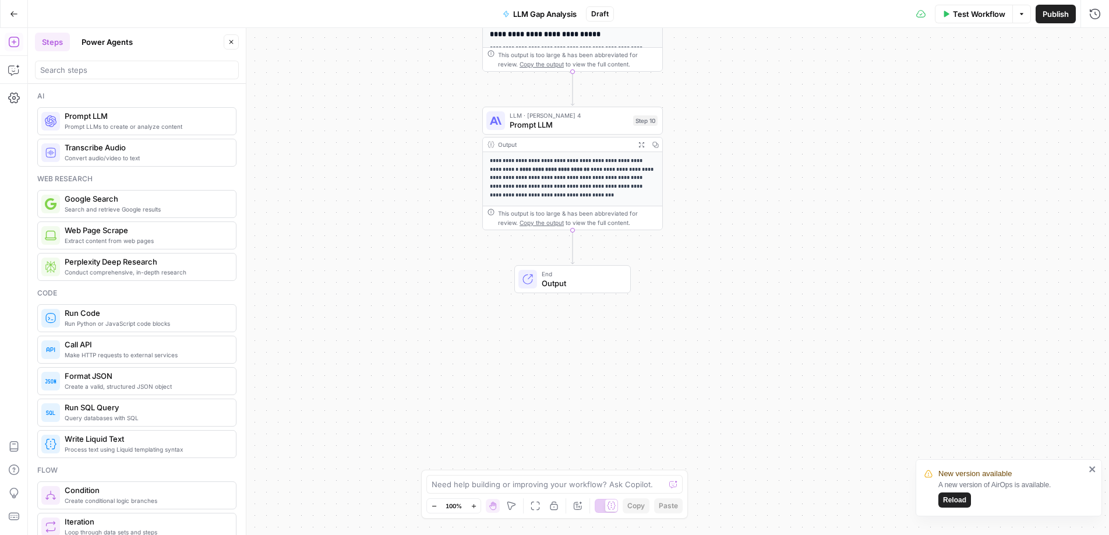
click at [560, 140] on div "Output" at bounding box center [564, 144] width 133 height 9
click at [595, 121] on span "Prompt LLM" at bounding box center [569, 125] width 119 height 12
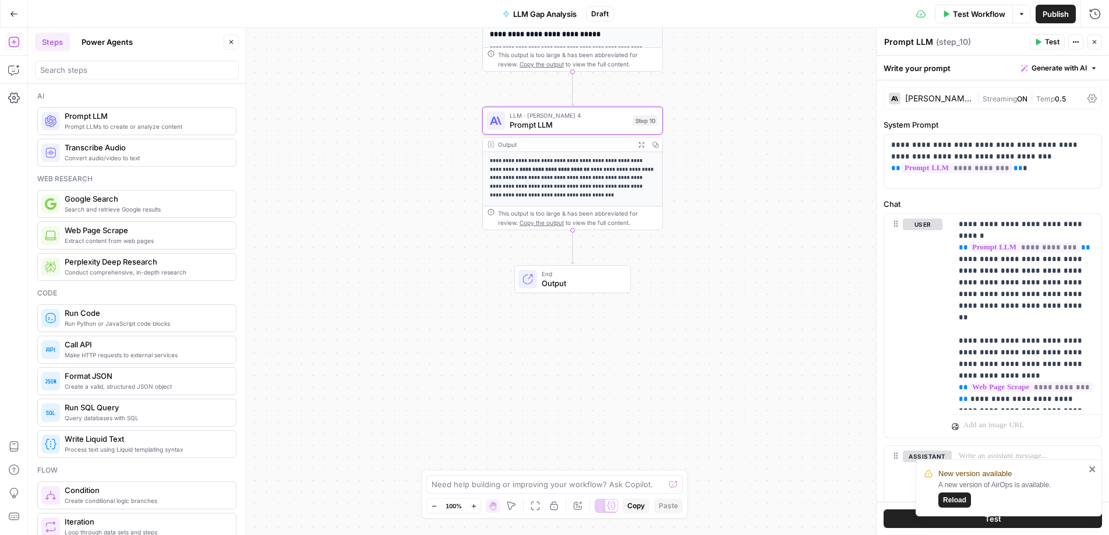
click at [945, 98] on div "Claude Sonnet 4" at bounding box center [938, 98] width 67 height 8
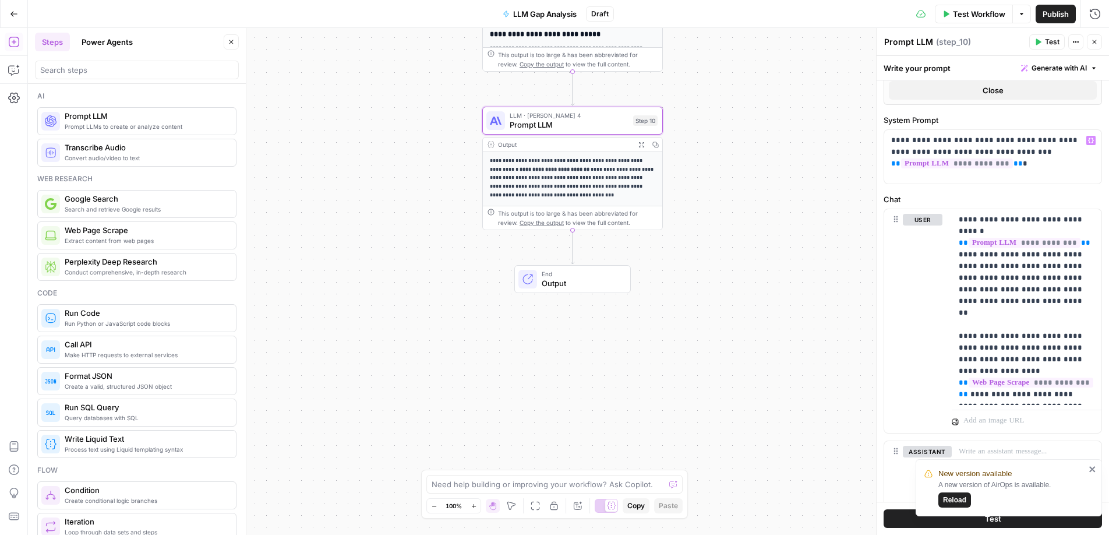
scroll to position [391, 0]
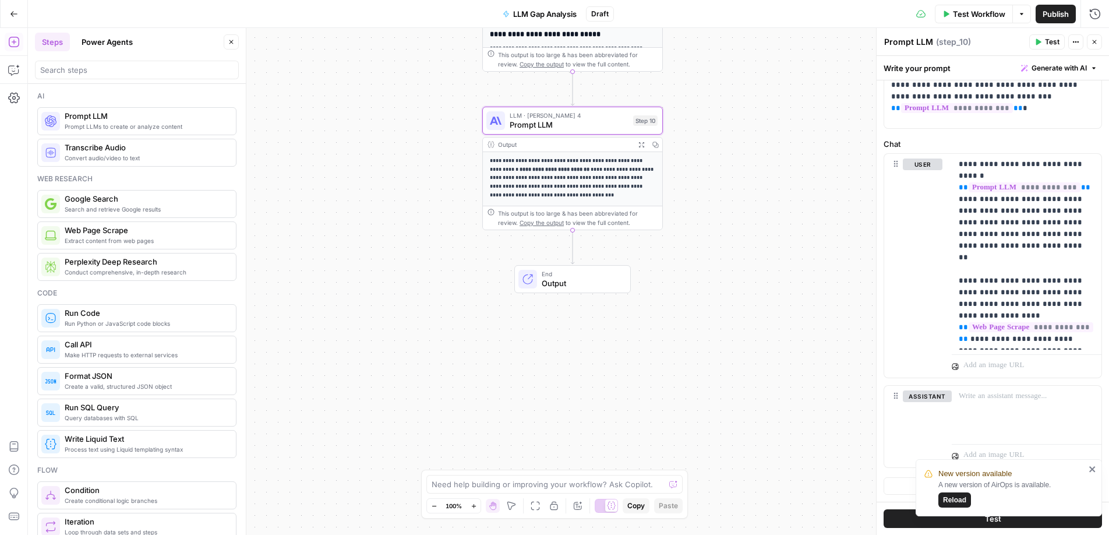
click at [1090, 471] on icon "close" at bounding box center [1093, 468] width 8 height 9
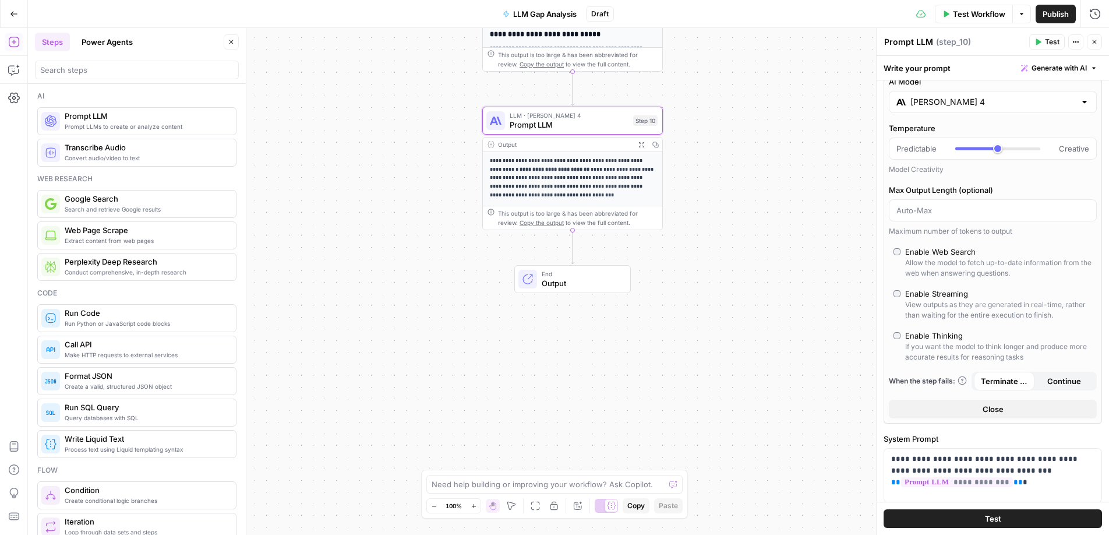
scroll to position [0, 0]
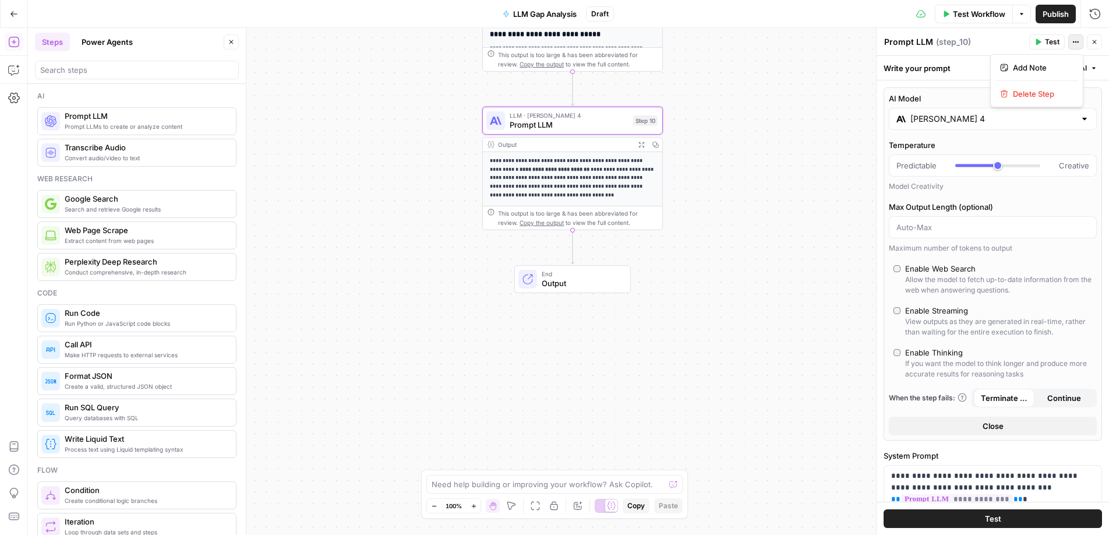
click at [1075, 44] on icon "button" at bounding box center [1075, 41] width 7 height 7
click at [590, 122] on span "Prompt LLM" at bounding box center [569, 125] width 119 height 12
click at [590, 129] on span "Prompt LLM" at bounding box center [569, 125] width 119 height 12
click at [1091, 65] on span "button" at bounding box center [1093, 68] width 7 height 7
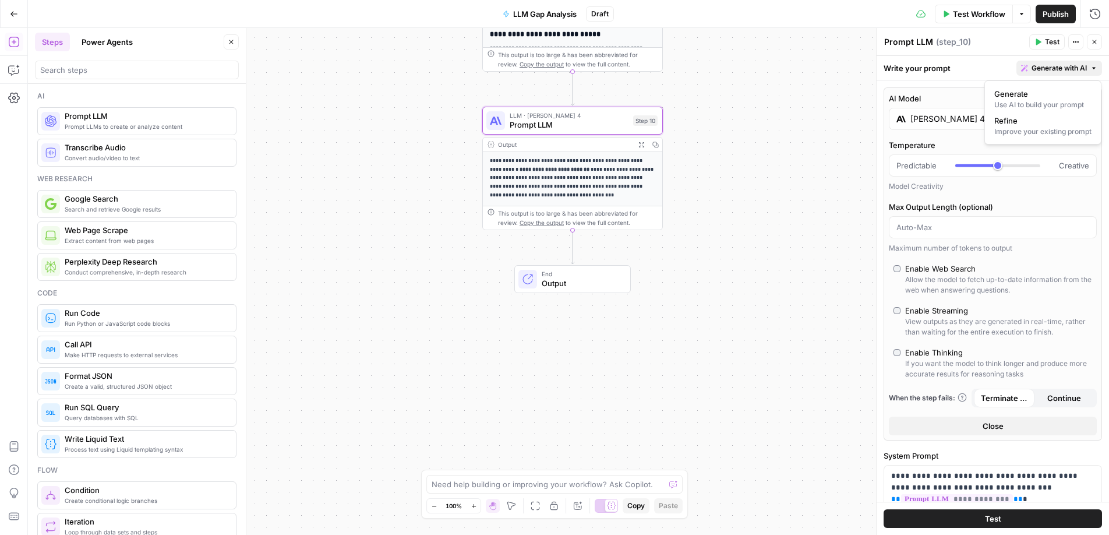
click at [950, 77] on div "Write your prompt Generate with AI" at bounding box center [993, 68] width 232 height 24
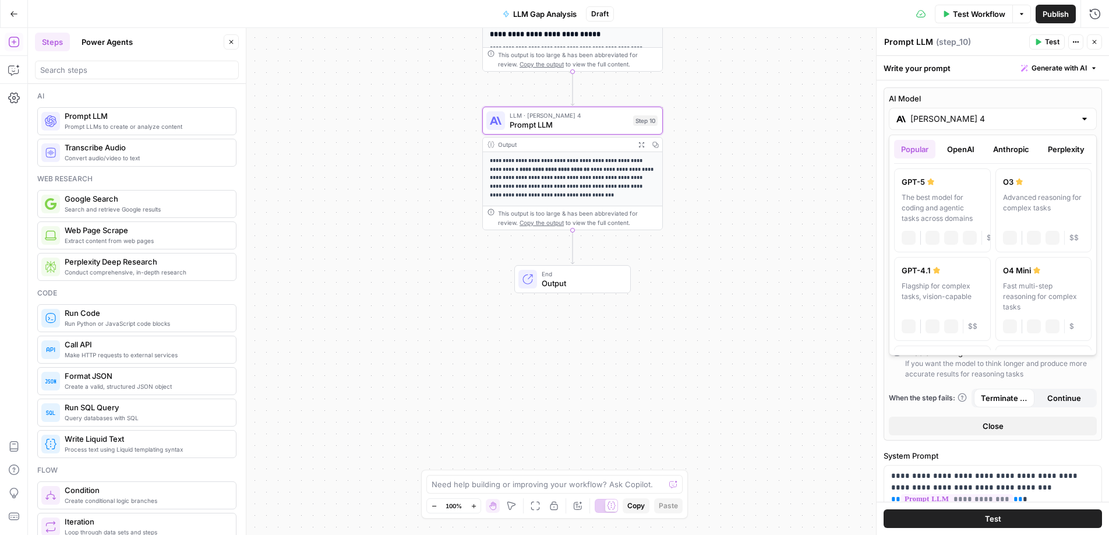
click at [983, 126] on div "Claude Sonnet 4" at bounding box center [993, 119] width 208 height 22
click at [948, 395] on span "When the step fails:" at bounding box center [928, 398] width 78 height 10
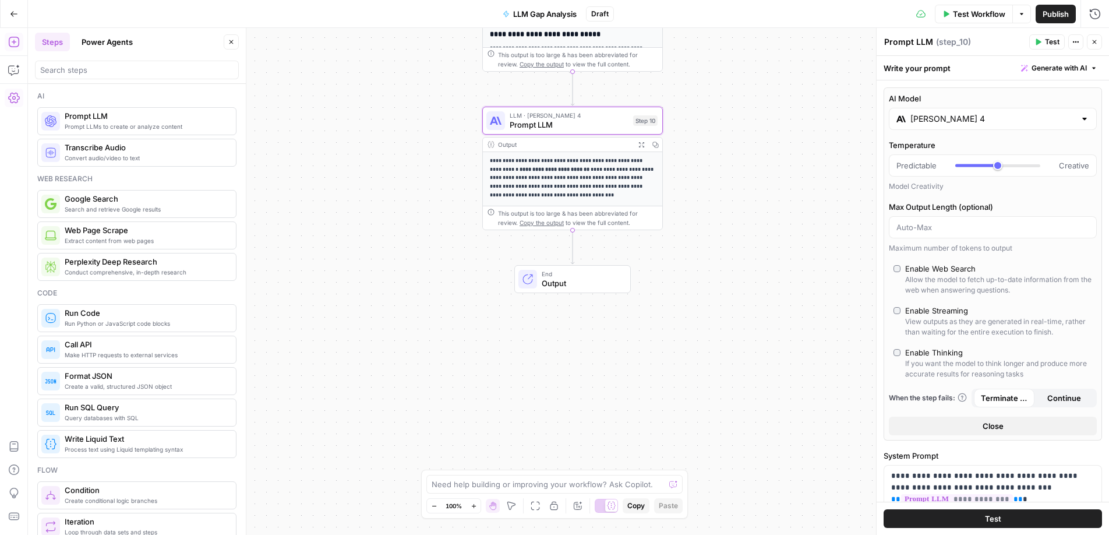
click at [10, 97] on icon "button" at bounding box center [14, 98] width 12 height 12
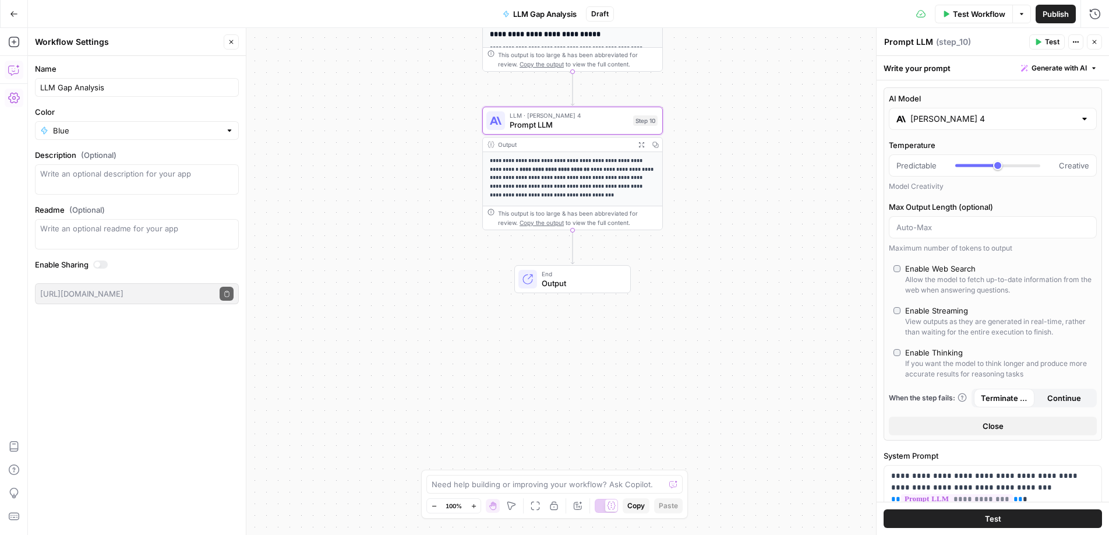
click at [14, 65] on icon "button" at bounding box center [14, 70] width 12 height 12
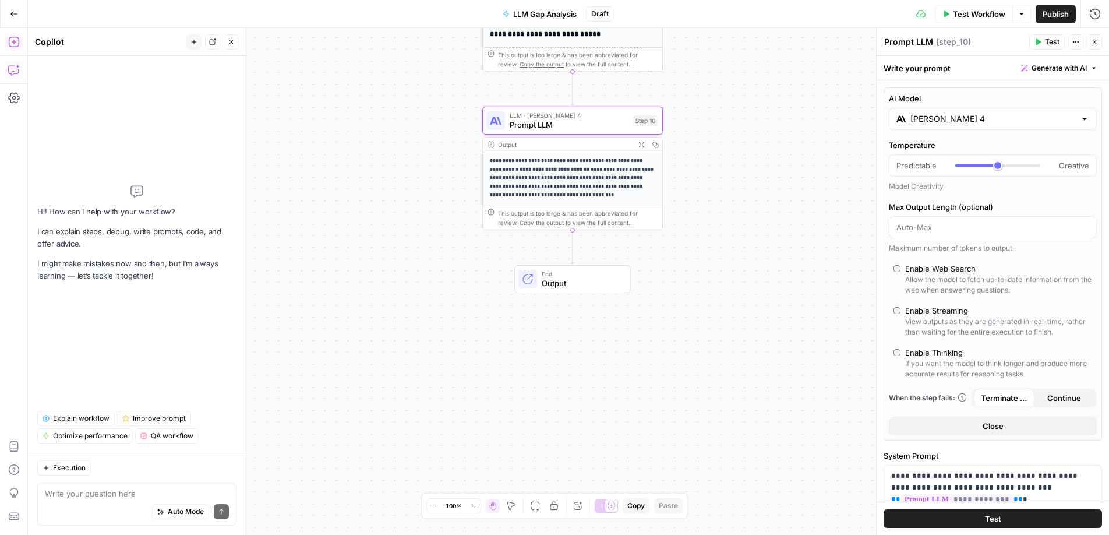
click at [15, 39] on icon "button" at bounding box center [14, 42] width 12 height 12
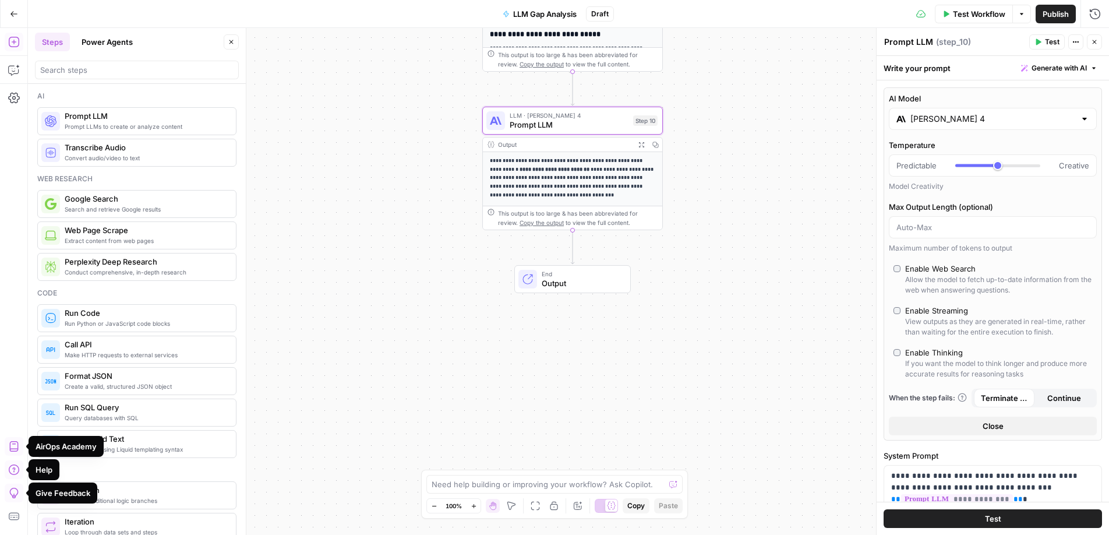
click at [12, 12] on icon "button" at bounding box center [14, 14] width 8 height 8
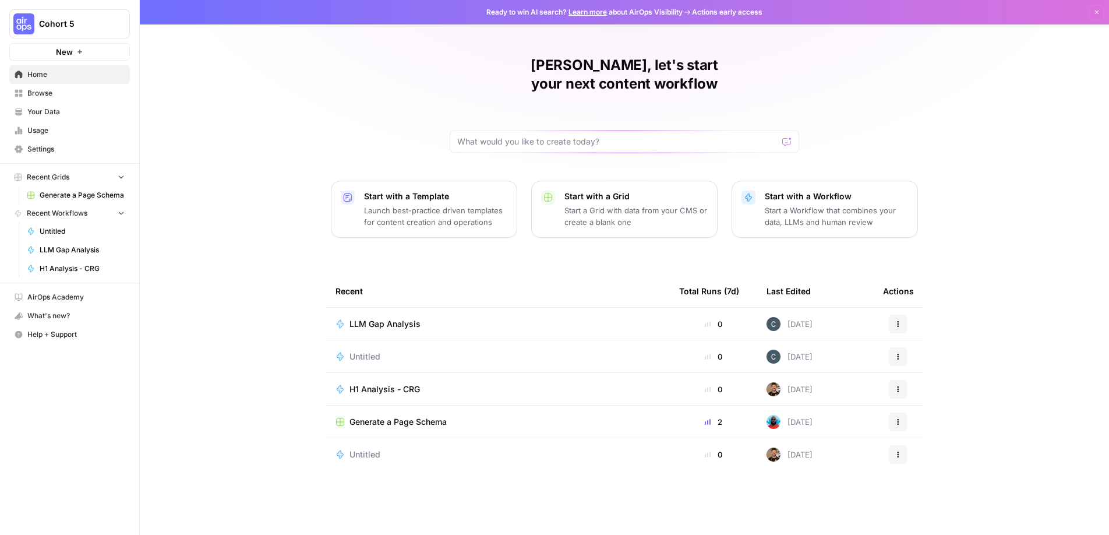
click at [72, 130] on span "Usage" at bounding box center [75, 130] width 97 height 10
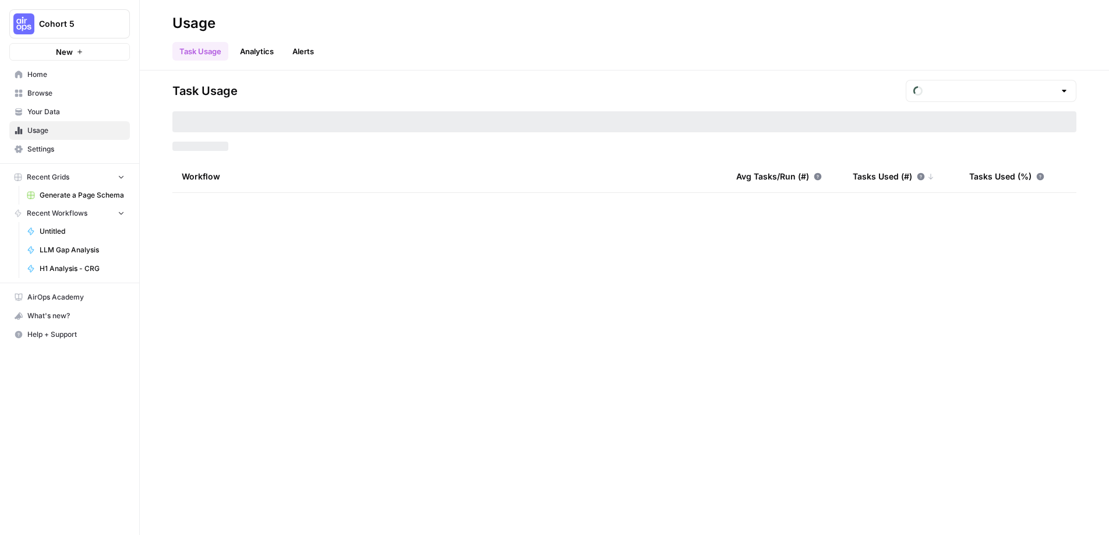
type input "August Tasks"
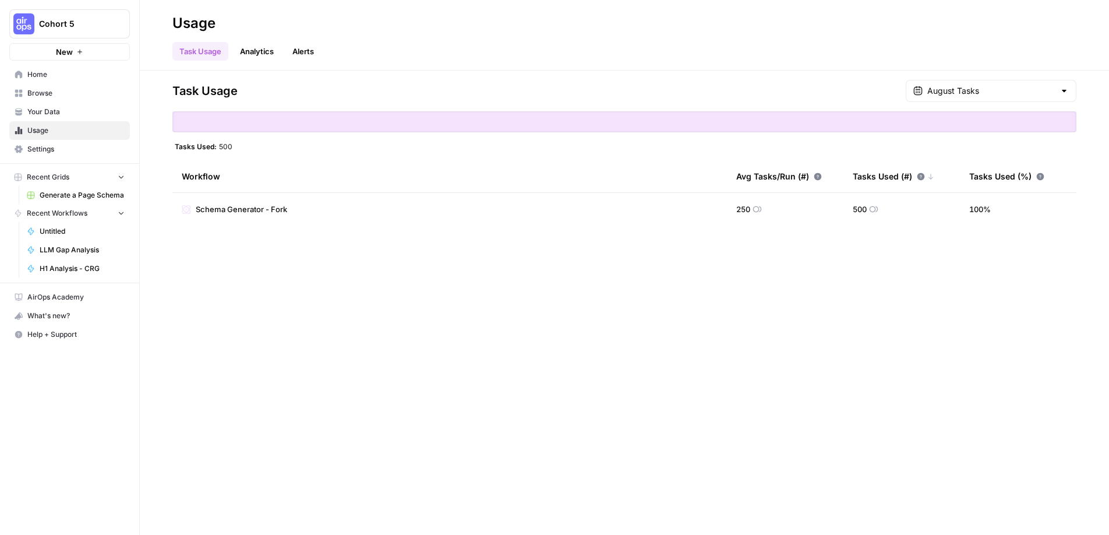
click at [38, 153] on span "Settings" at bounding box center [75, 149] width 97 height 10
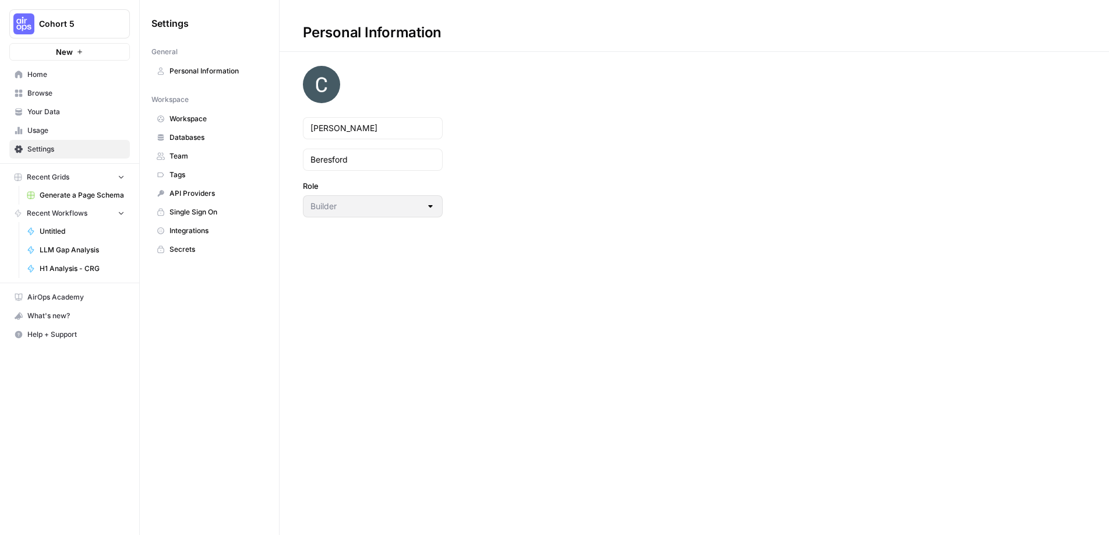
click at [180, 193] on span "API Providers" at bounding box center [215, 193] width 93 height 10
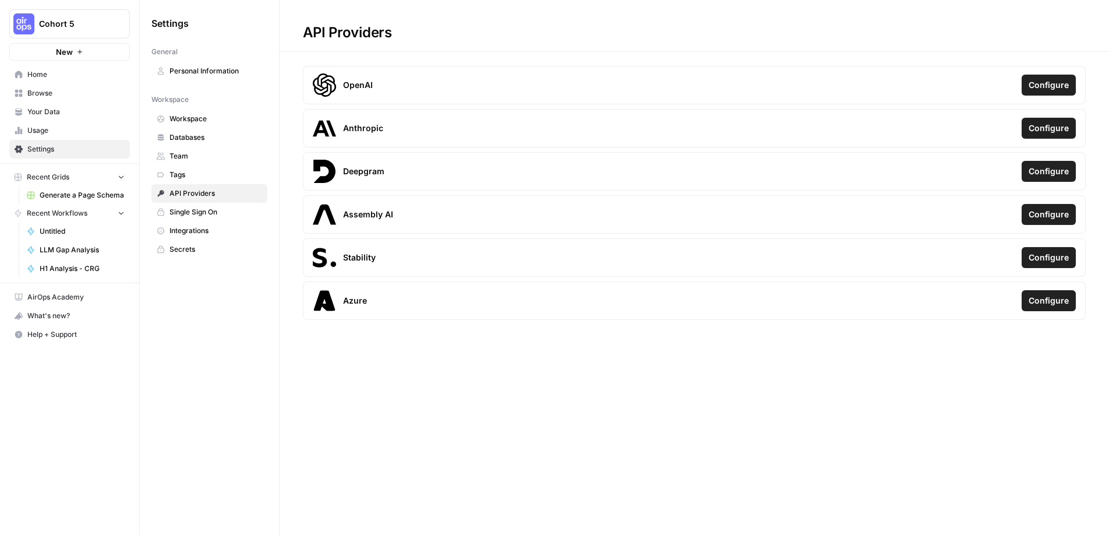
click at [353, 125] on span "Anthropic" at bounding box center [363, 128] width 40 height 12
click at [1051, 135] on button "Configure" at bounding box center [1049, 128] width 54 height 21
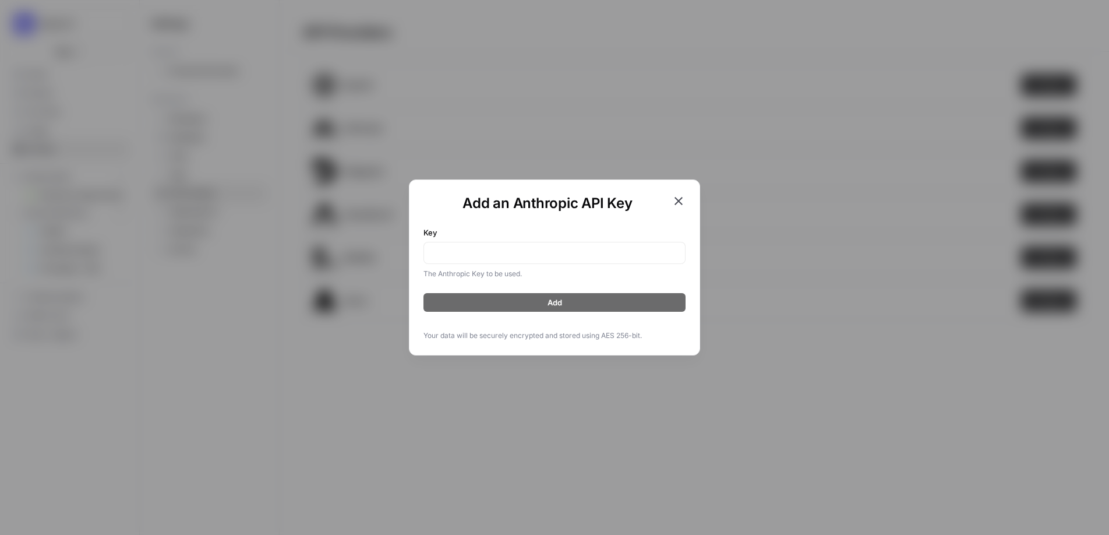
click at [687, 199] on div "Add an Anthropic API Key Key The Anthropic Key to be used. Add Your data will b…" at bounding box center [554, 267] width 291 height 176
click at [680, 199] on icon "button" at bounding box center [678, 201] width 8 height 8
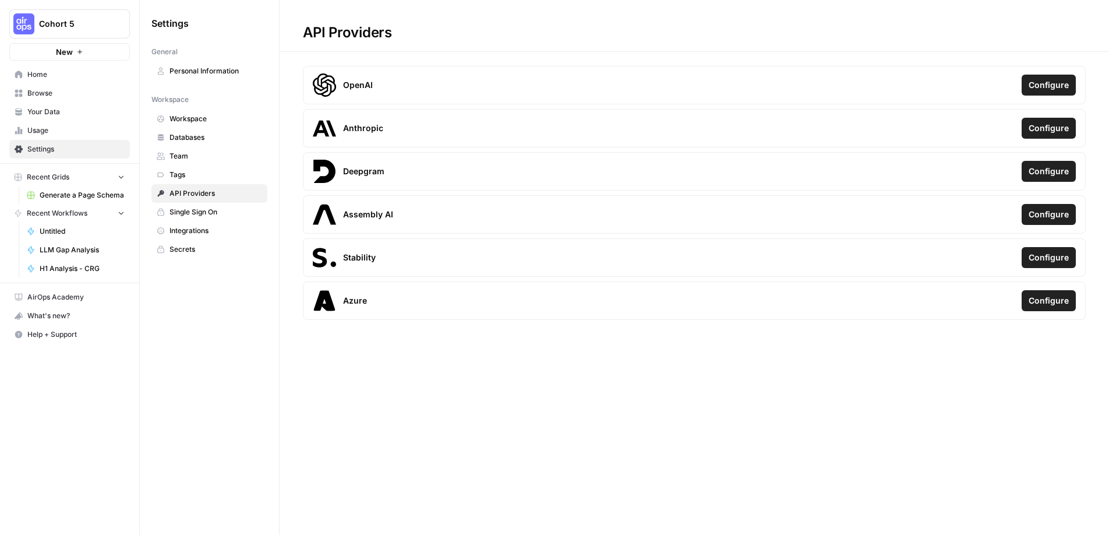
click at [196, 115] on span "Workspace" at bounding box center [215, 119] width 93 height 10
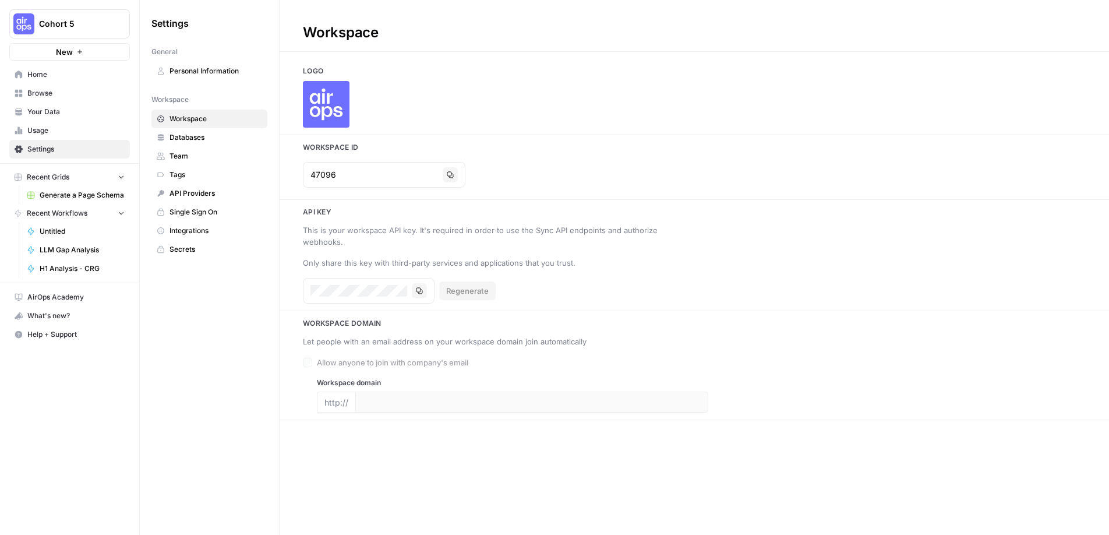
click at [190, 136] on span "Databases" at bounding box center [215, 137] width 93 height 10
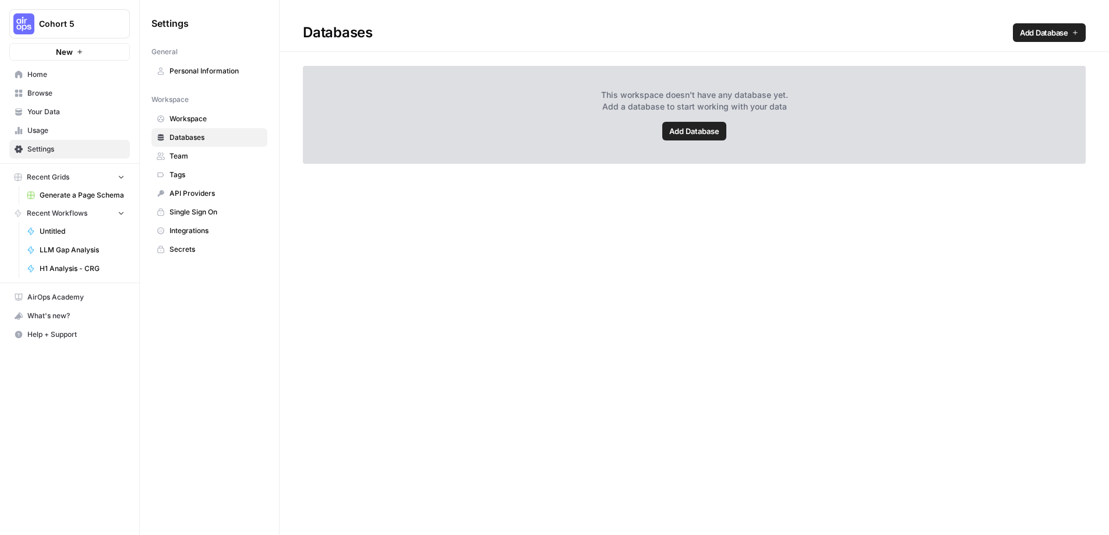
click at [188, 161] on span "Team" at bounding box center [215, 156] width 93 height 10
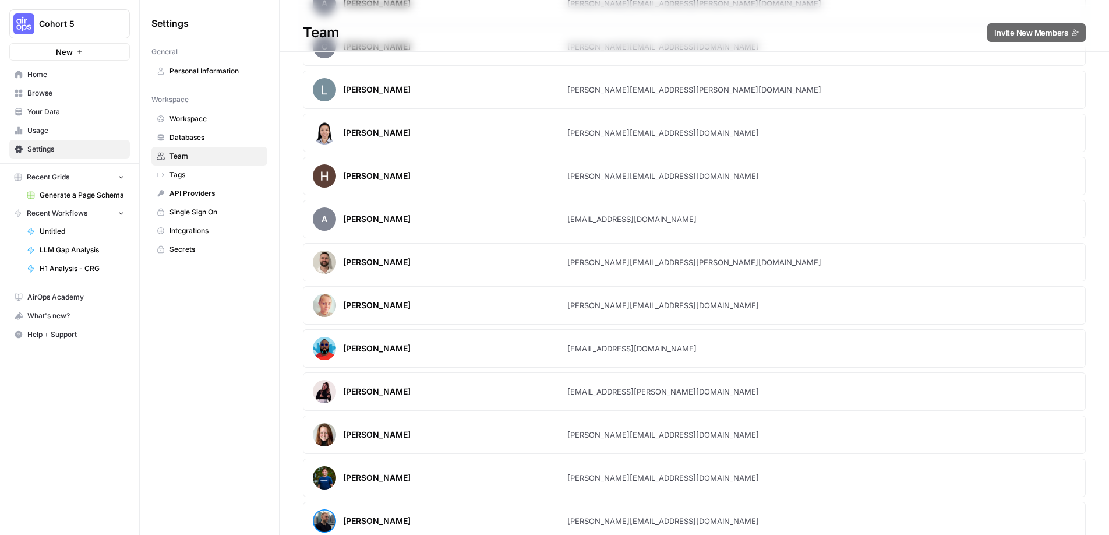
scroll to position [772, 0]
click at [202, 176] on span "Tags" at bounding box center [215, 174] width 93 height 10
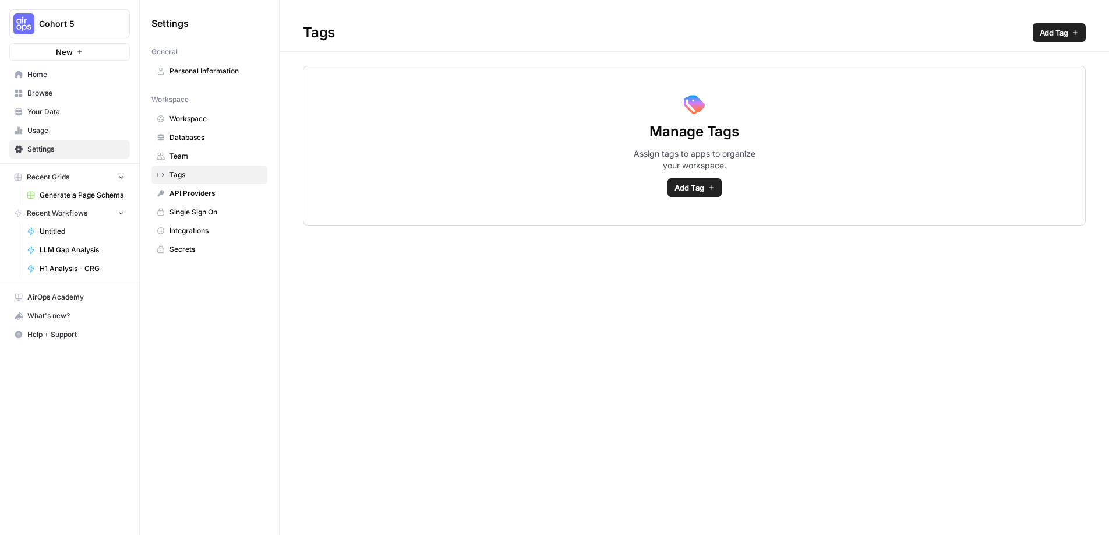
click at [197, 200] on link "API Providers" at bounding box center [209, 193] width 116 height 19
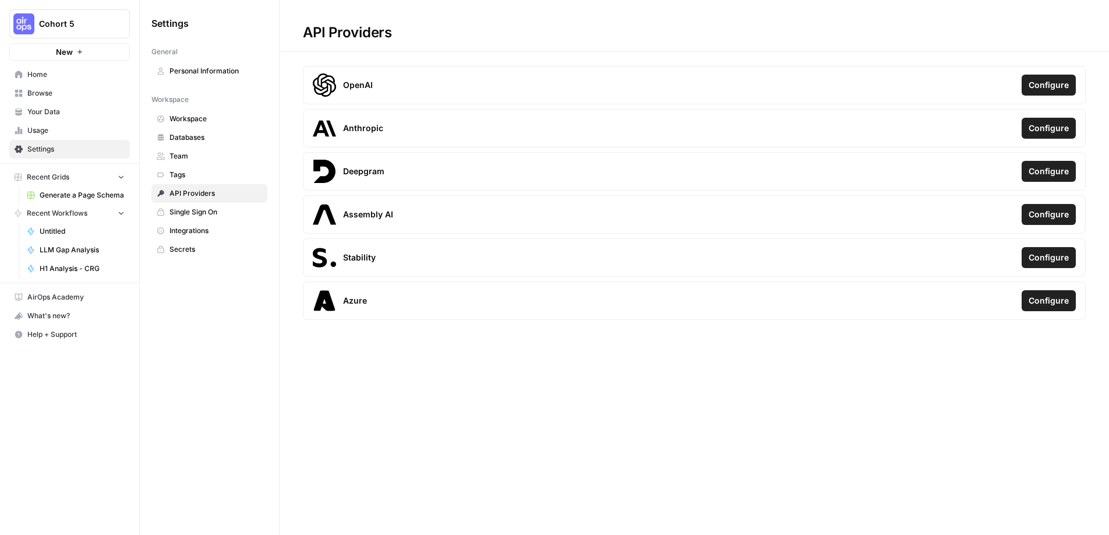
click at [199, 215] on span "Single Sign On" at bounding box center [215, 212] width 93 height 10
click at [193, 233] on span "Integrations" at bounding box center [215, 230] width 93 height 10
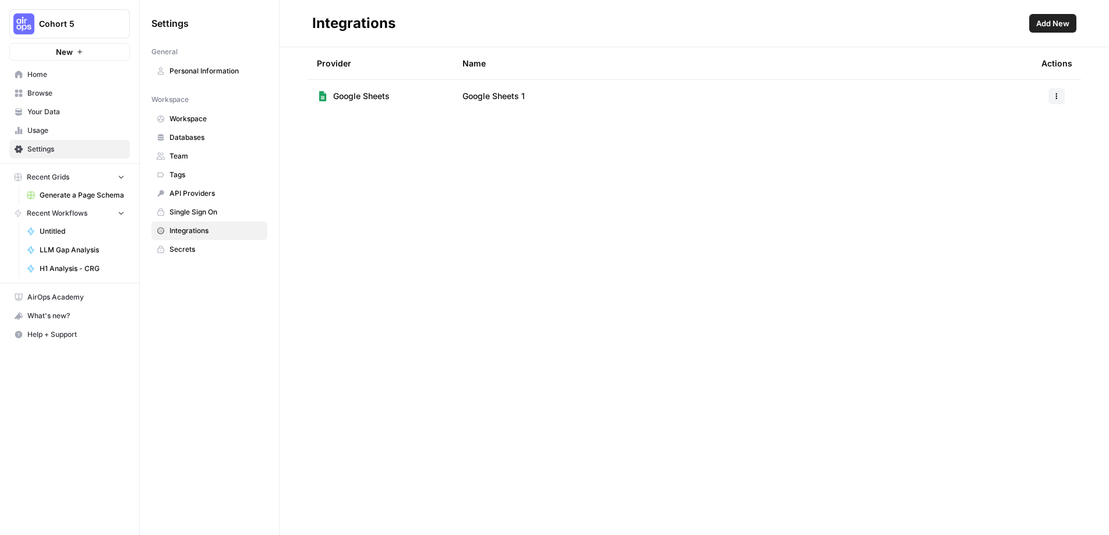
click at [1058, 27] on span "Add New" at bounding box center [1052, 23] width 33 height 12
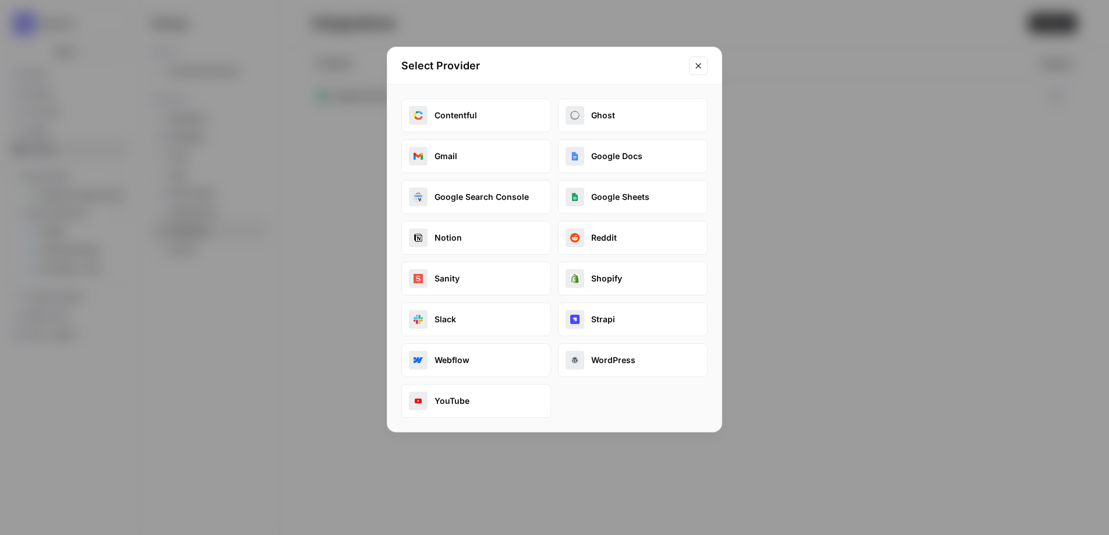
click at [472, 286] on button "Sanity" at bounding box center [476, 279] width 150 height 34
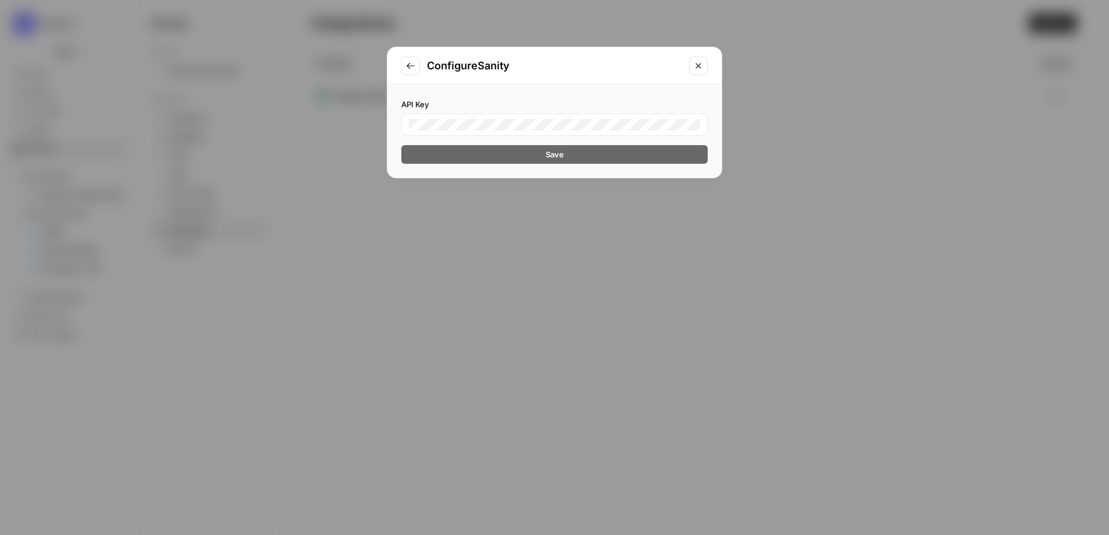
click at [694, 69] on icon "Close modal" at bounding box center [698, 65] width 9 height 9
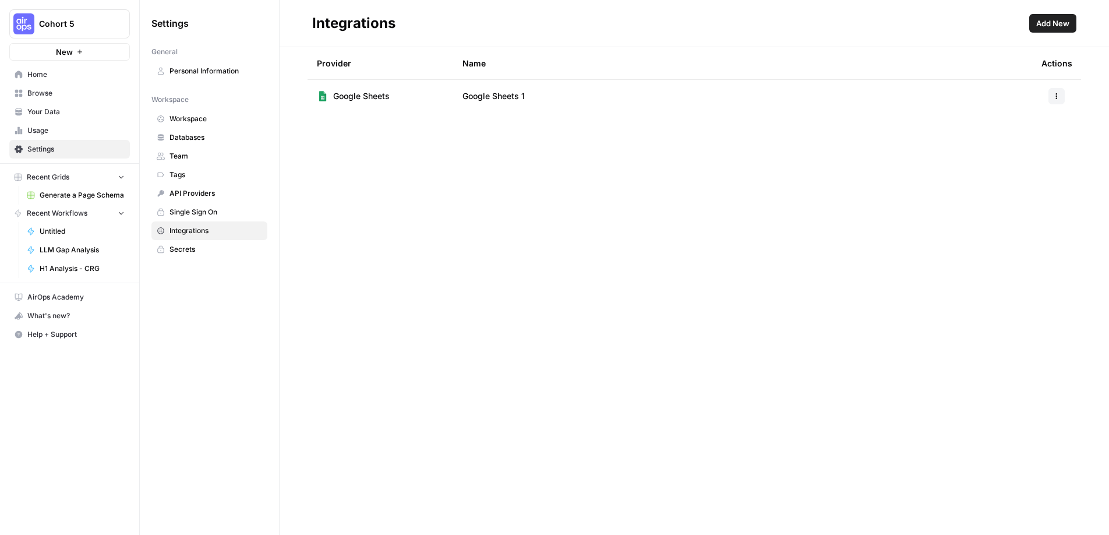
click at [1042, 24] on span "Add New" at bounding box center [1052, 23] width 33 height 12
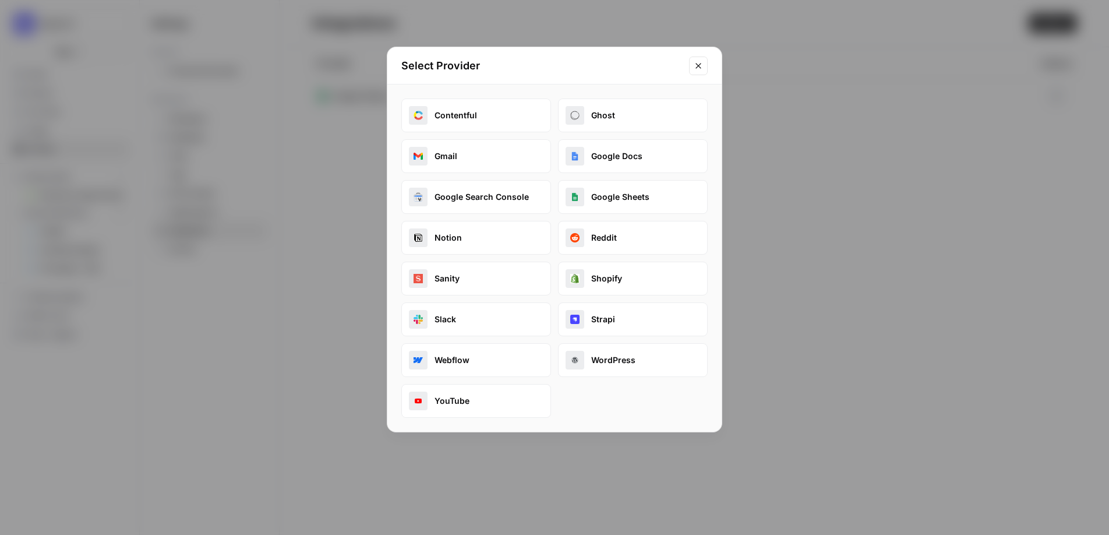
click at [843, 97] on div "Select Provider Contentful Ghost Gmail Google Docs Google Search Console Google…" at bounding box center [554, 267] width 1109 height 535
click at [843, 97] on td "Google Sheets 1" at bounding box center [742, 96] width 579 height 33
